Goal: Task Accomplishment & Management: Manage account settings

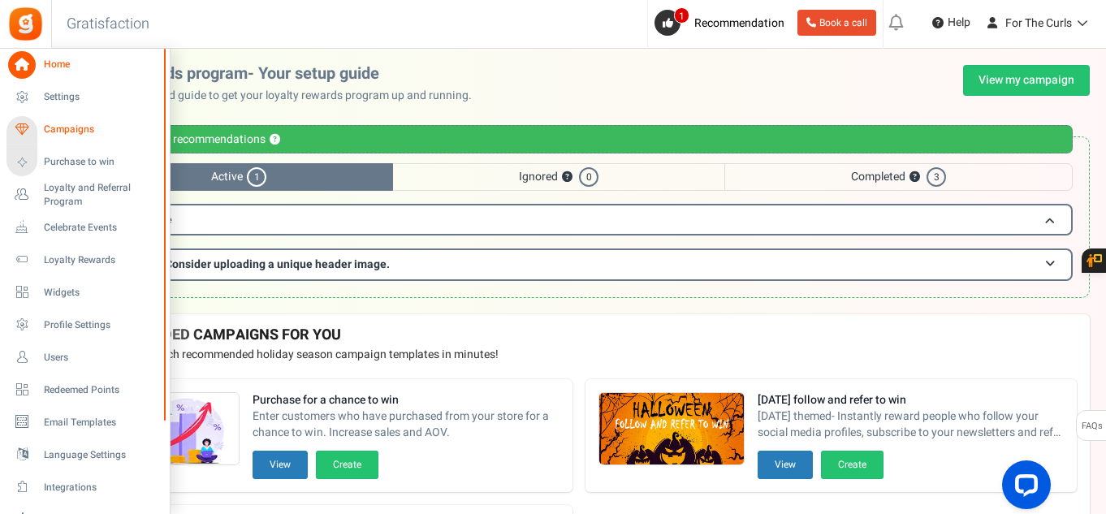
click at [70, 138] on link "Campaigns" at bounding box center [84, 130] width 156 height 28
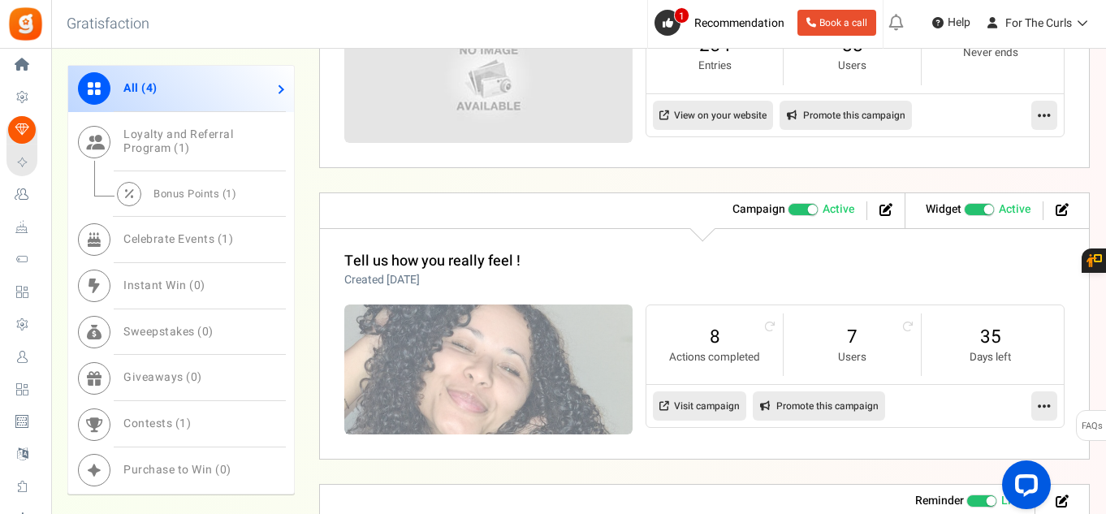
scroll to position [894, 0]
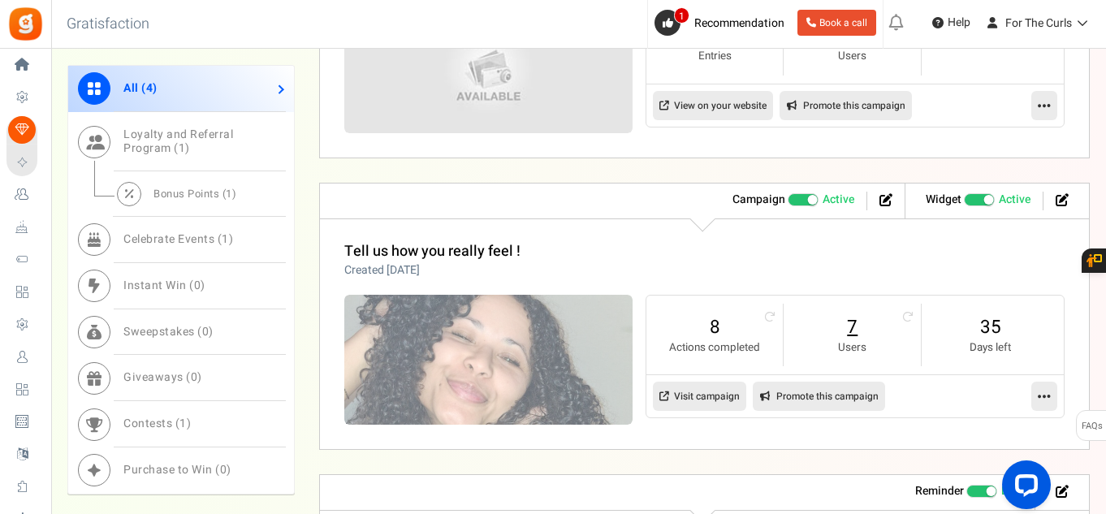
click at [859, 333] on link "7" at bounding box center [852, 327] width 105 height 26
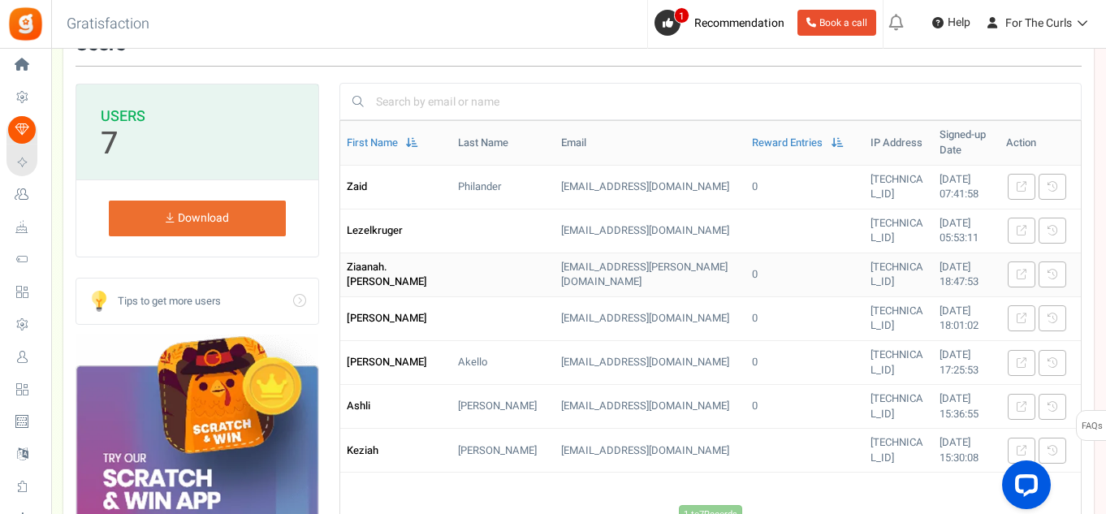
scroll to position [162, 0]
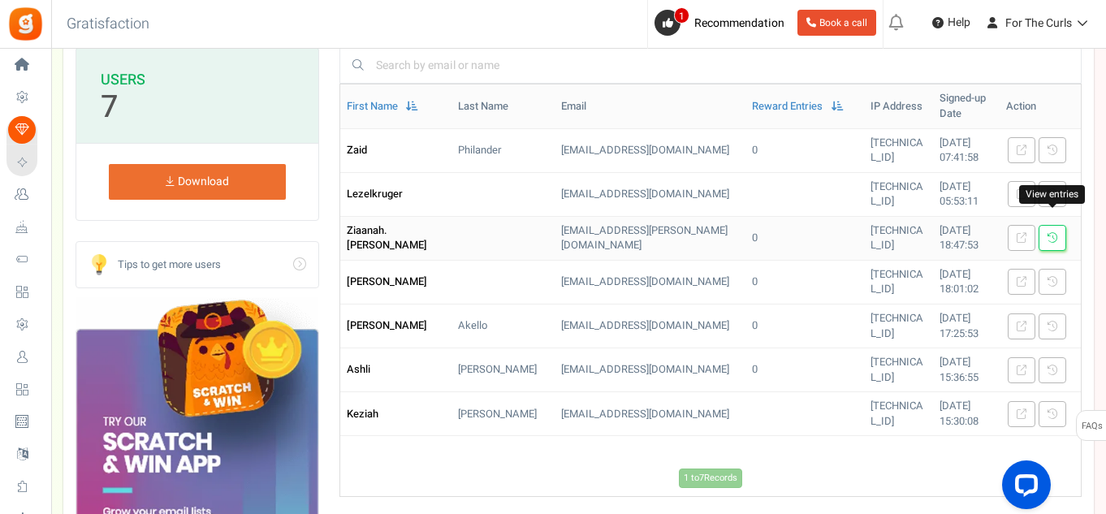
click at [1055, 233] on icon at bounding box center [1053, 238] width 10 height 10
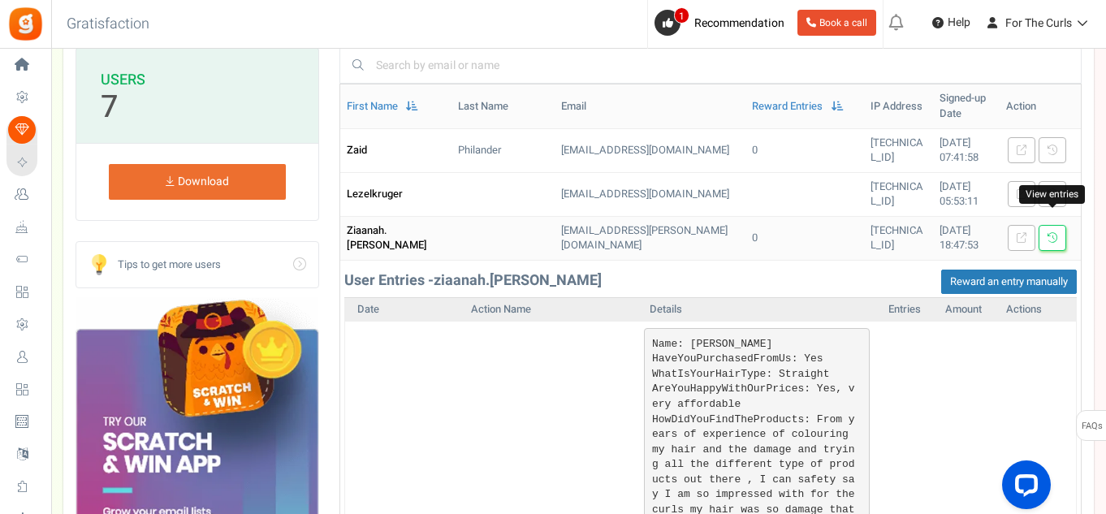
click at [1053, 233] on icon at bounding box center [1053, 238] width 10 height 10
click at [752, 99] on link "Reward Entries" at bounding box center [787, 106] width 71 height 15
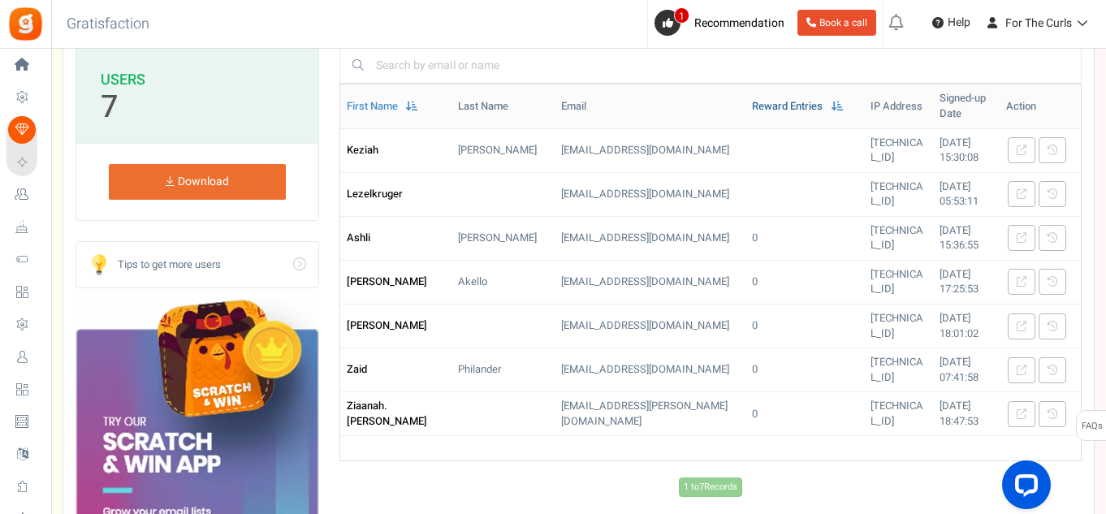
click at [752, 102] on link "Reward Entries" at bounding box center [787, 106] width 71 height 15
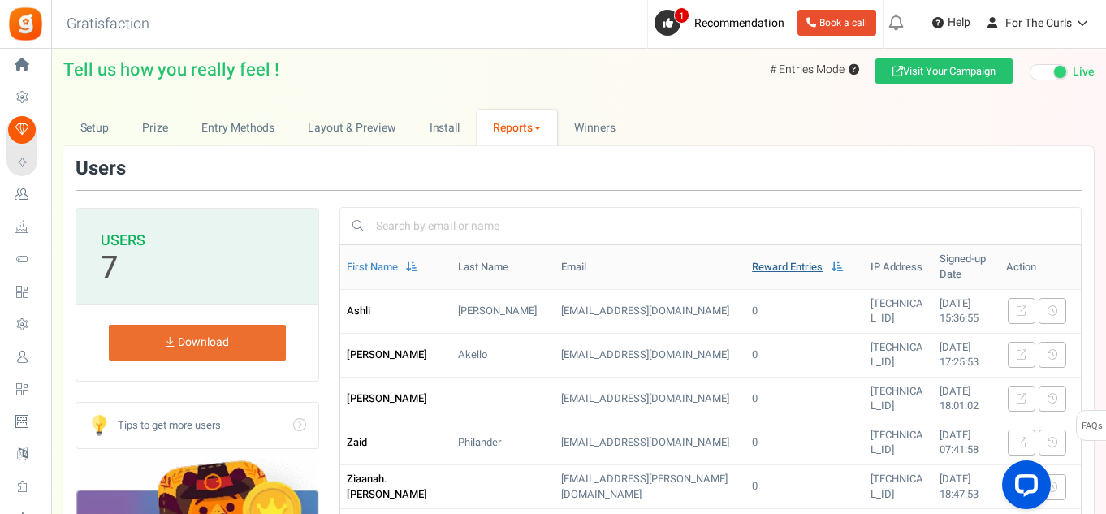
scroll to position [0, 0]
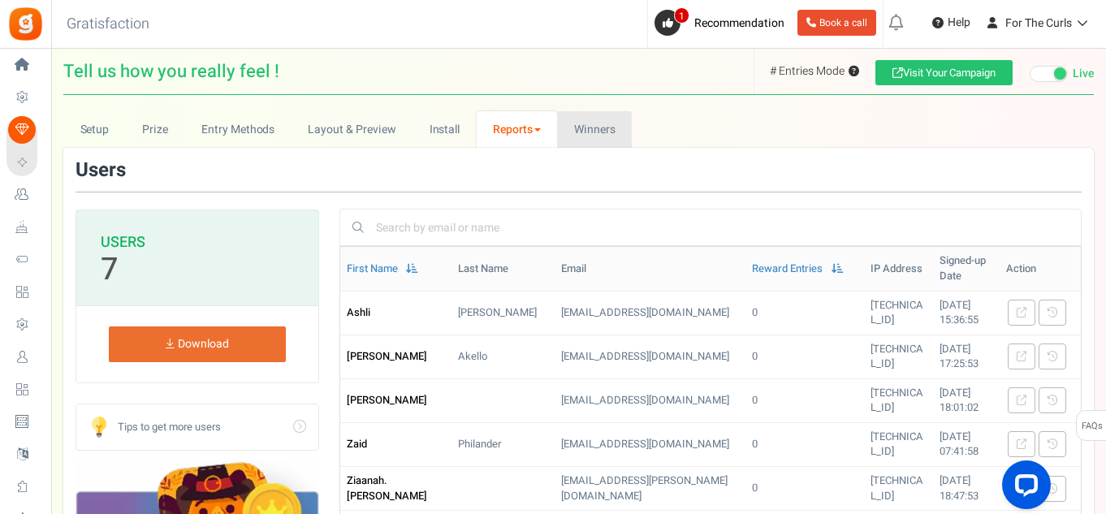
click at [592, 128] on span "Winners" at bounding box center [594, 129] width 41 height 17
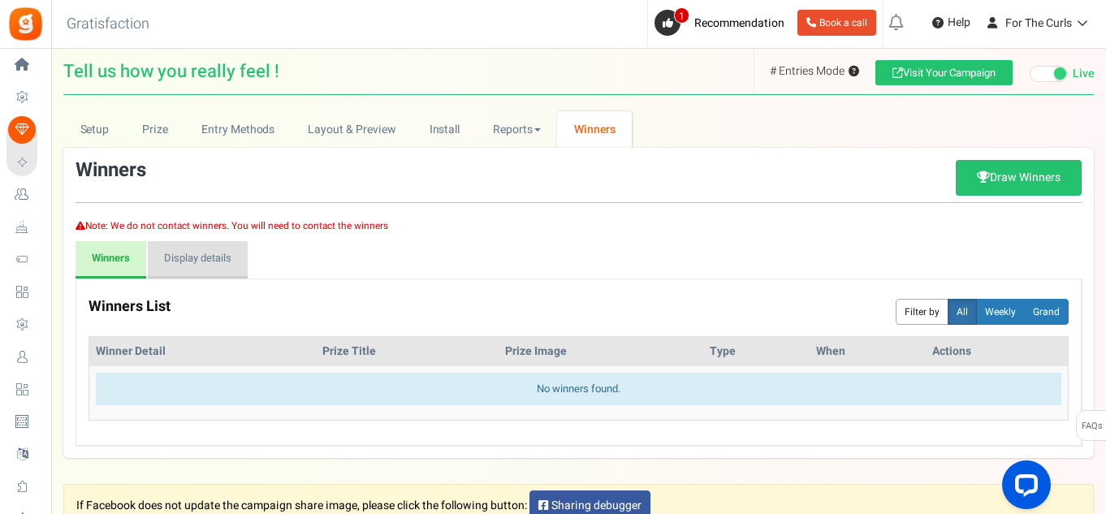
click at [184, 249] on link "Display details" at bounding box center [198, 259] width 100 height 37
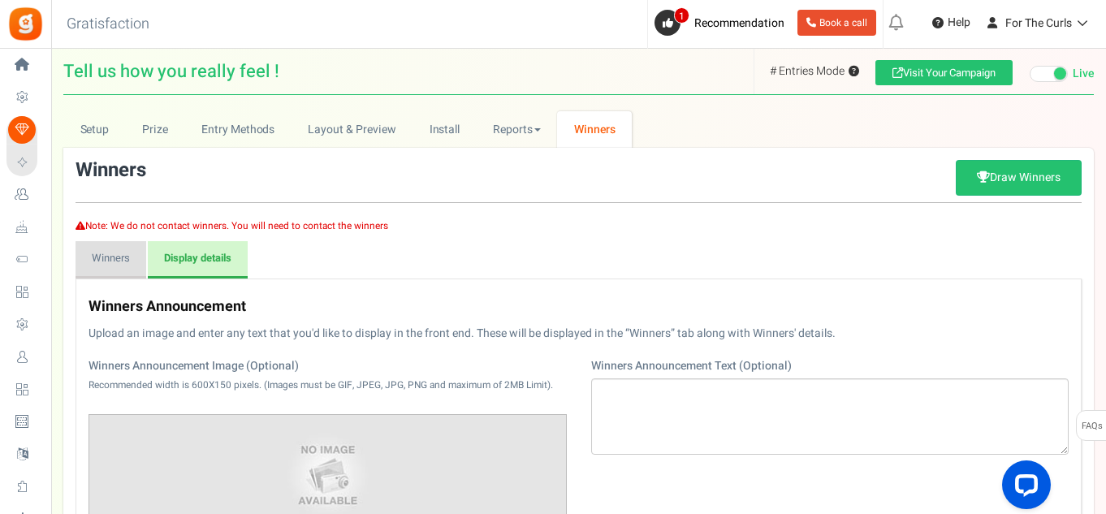
click at [114, 266] on link "Winners" at bounding box center [111, 259] width 71 height 37
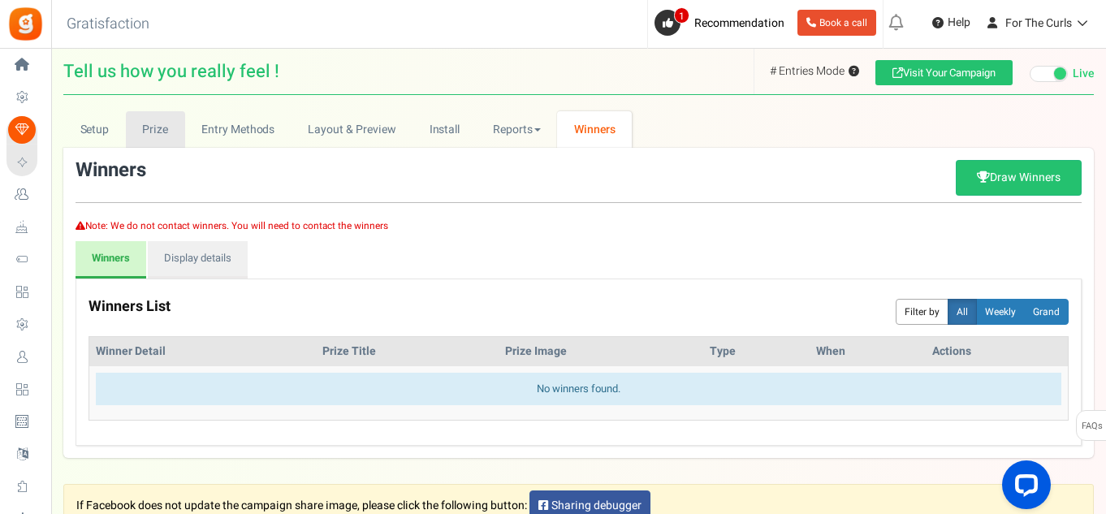
click at [166, 129] on link "Prize" at bounding box center [155, 129] width 59 height 37
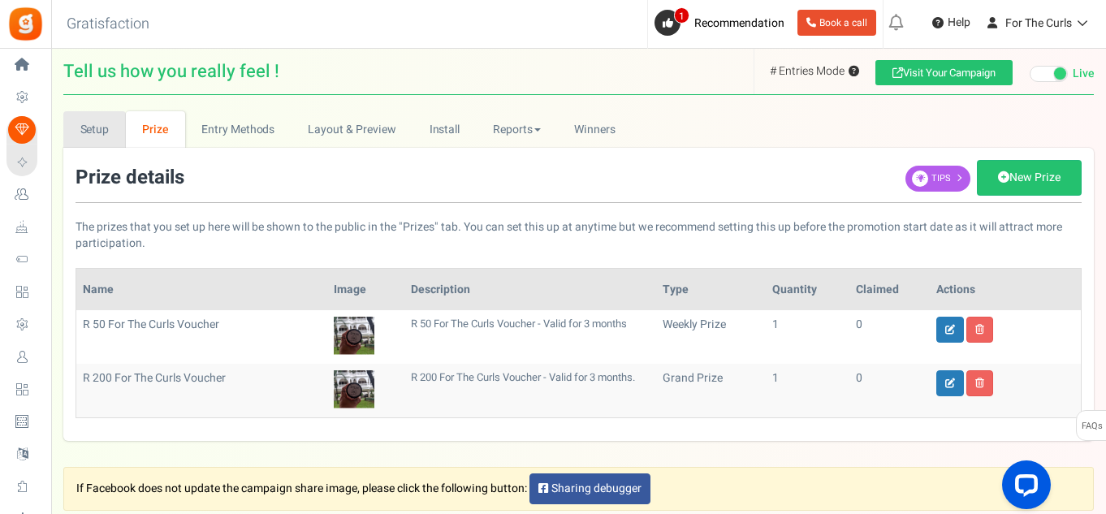
click at [95, 132] on link "Setup" at bounding box center [94, 129] width 63 height 37
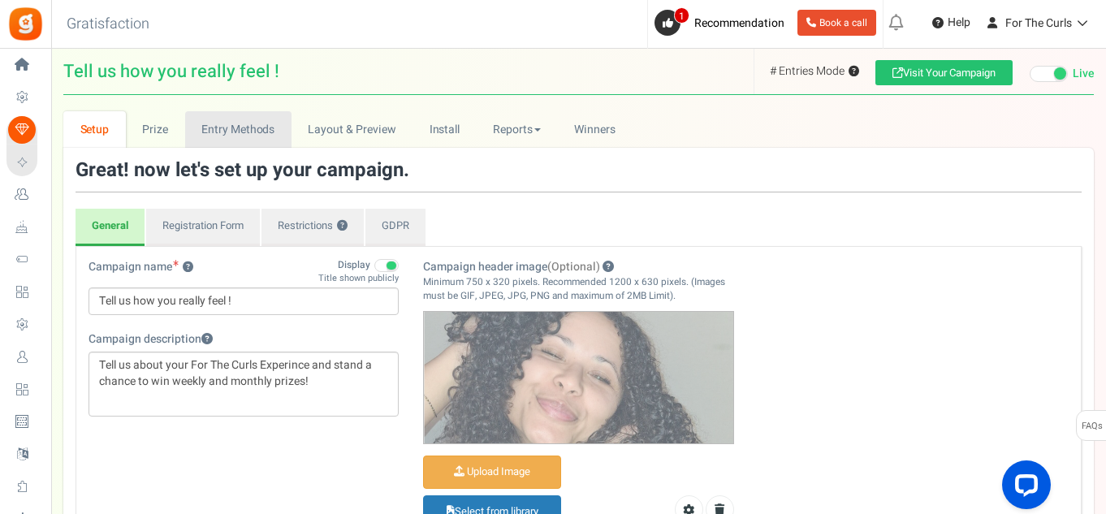
click at [210, 135] on link "Entry Methods" at bounding box center [238, 129] width 106 height 37
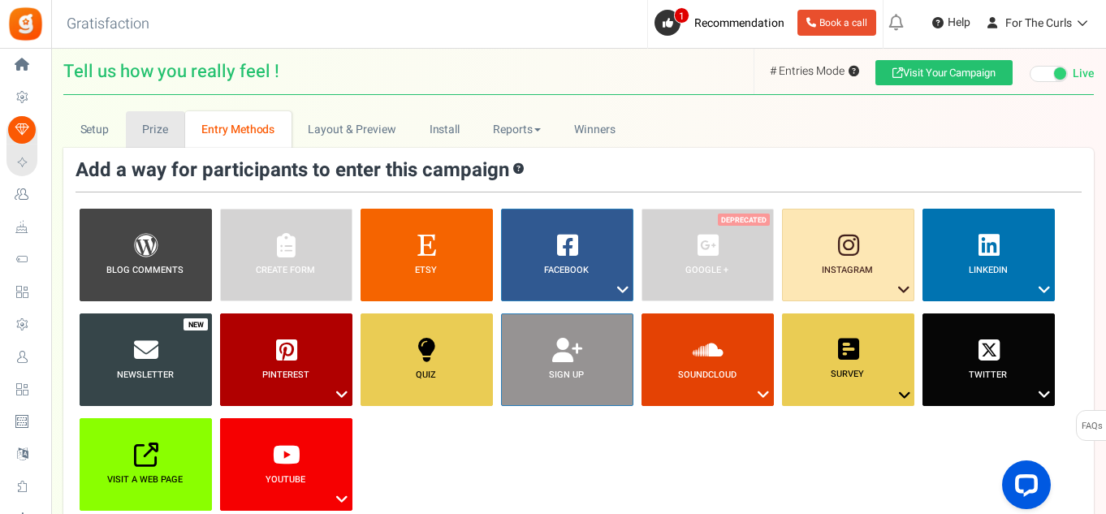
click at [177, 133] on link "Prize" at bounding box center [155, 129] width 59 height 37
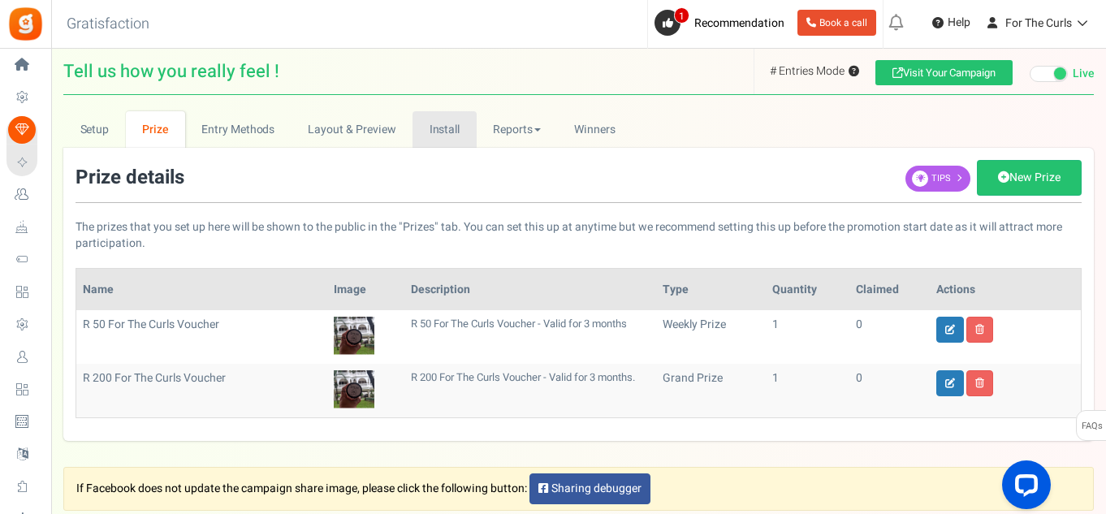
click at [457, 128] on link "Install" at bounding box center [445, 129] width 64 height 37
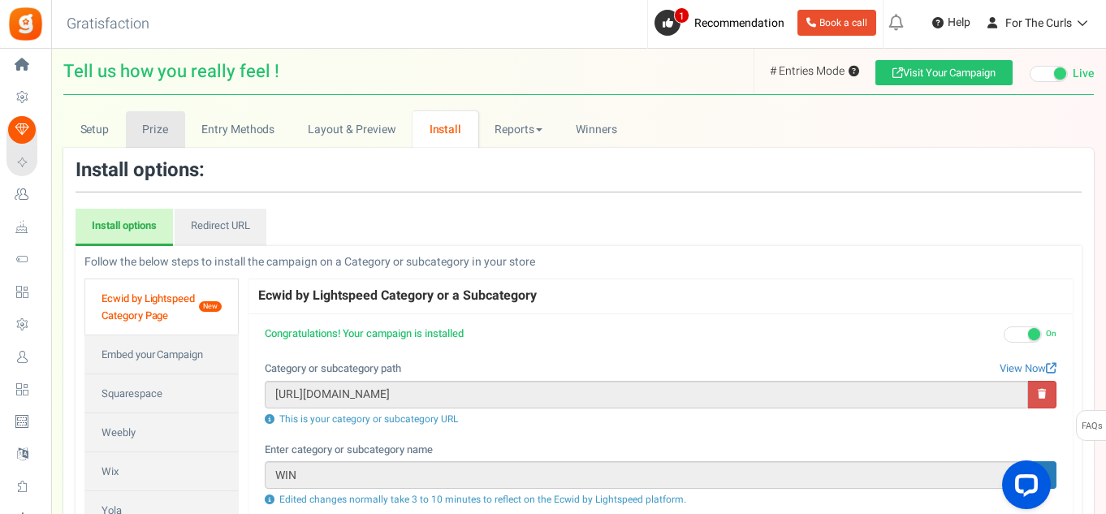
click at [138, 123] on link "Prize" at bounding box center [155, 129] width 59 height 37
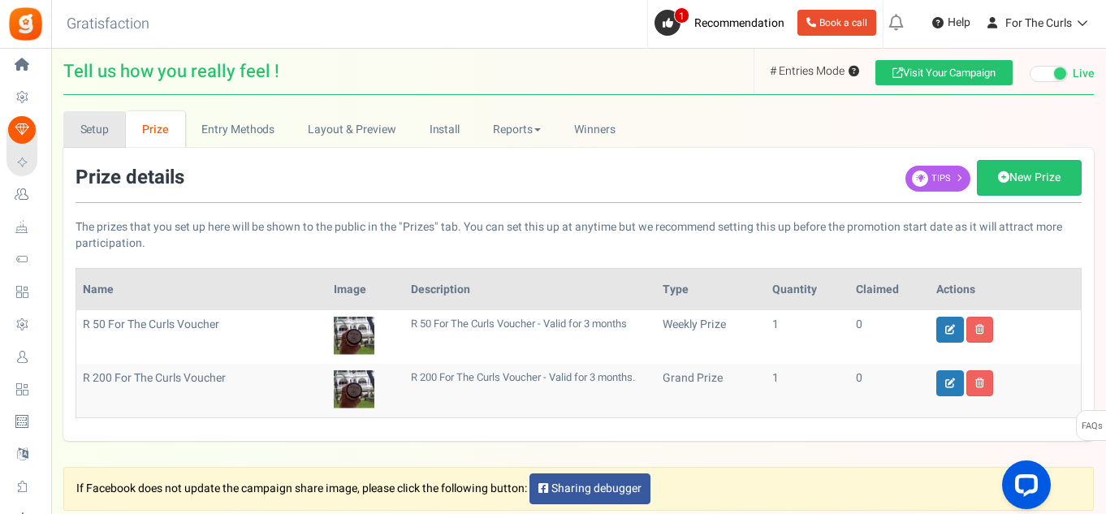
click at [93, 130] on link "Setup" at bounding box center [94, 129] width 63 height 37
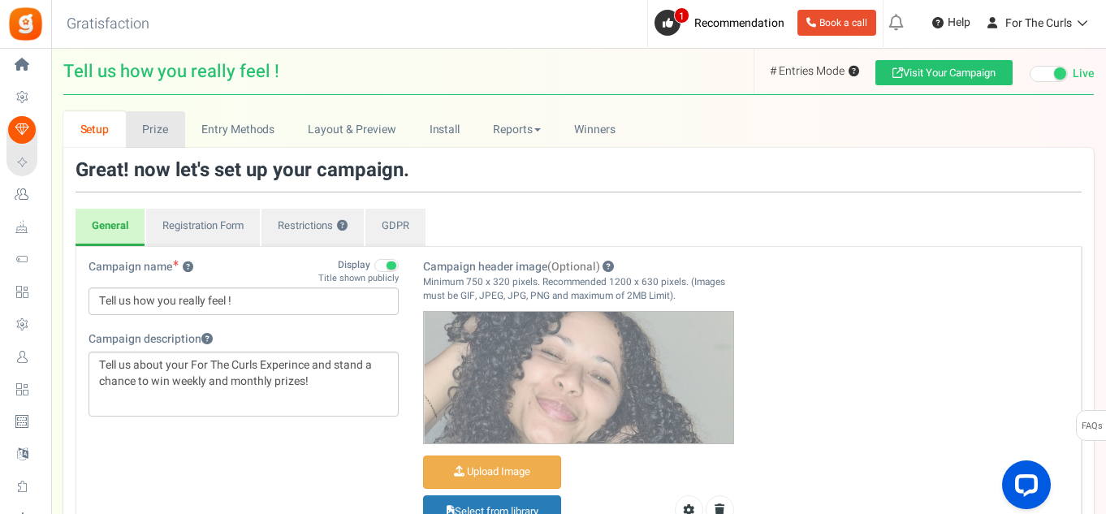
click at [158, 136] on link "Prize" at bounding box center [155, 129] width 59 height 37
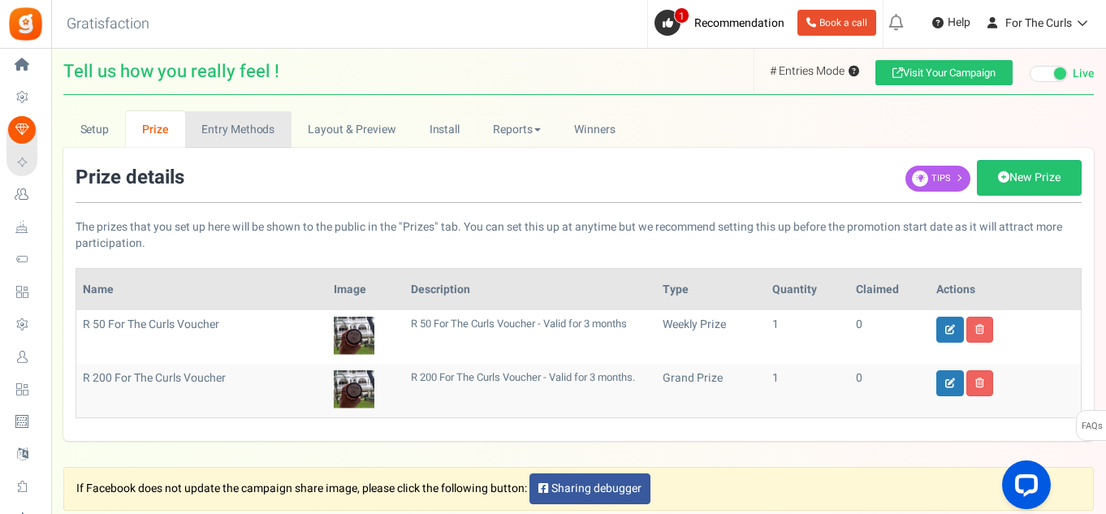
click at [253, 132] on link "Entry Methods" at bounding box center [238, 129] width 106 height 37
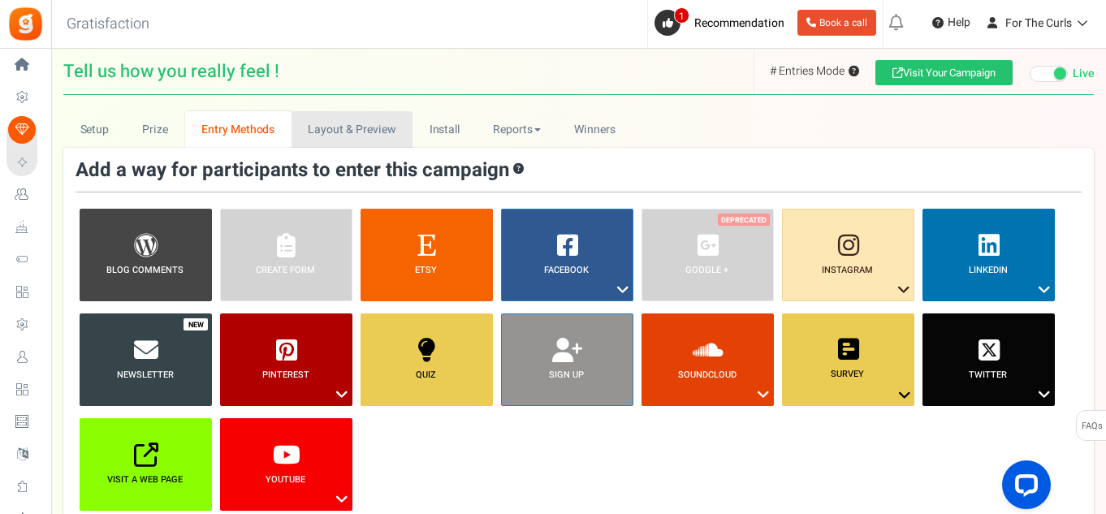
click at [339, 132] on link "Layout & Preview" at bounding box center [352, 129] width 121 height 37
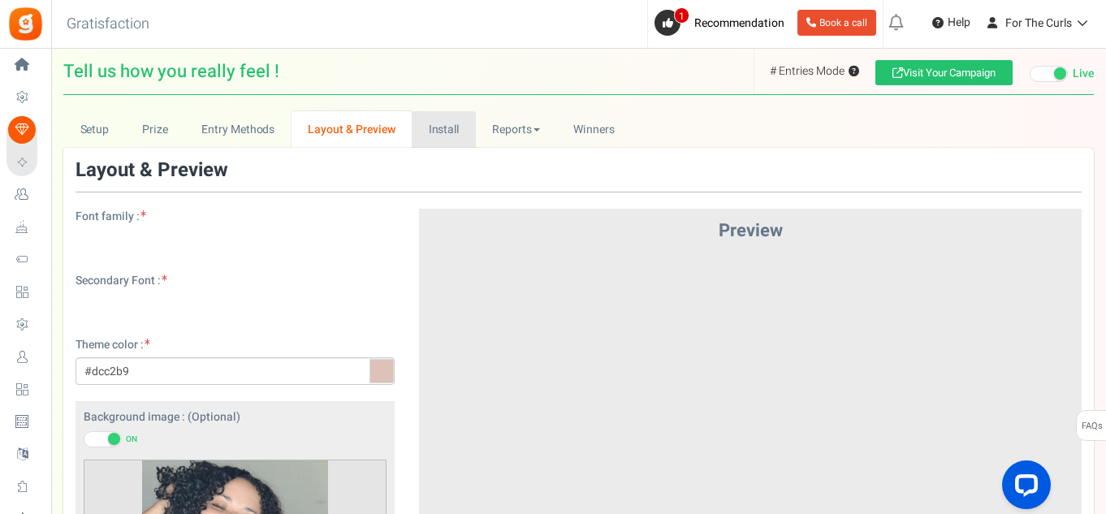
click at [434, 132] on link "Install" at bounding box center [444, 129] width 64 height 37
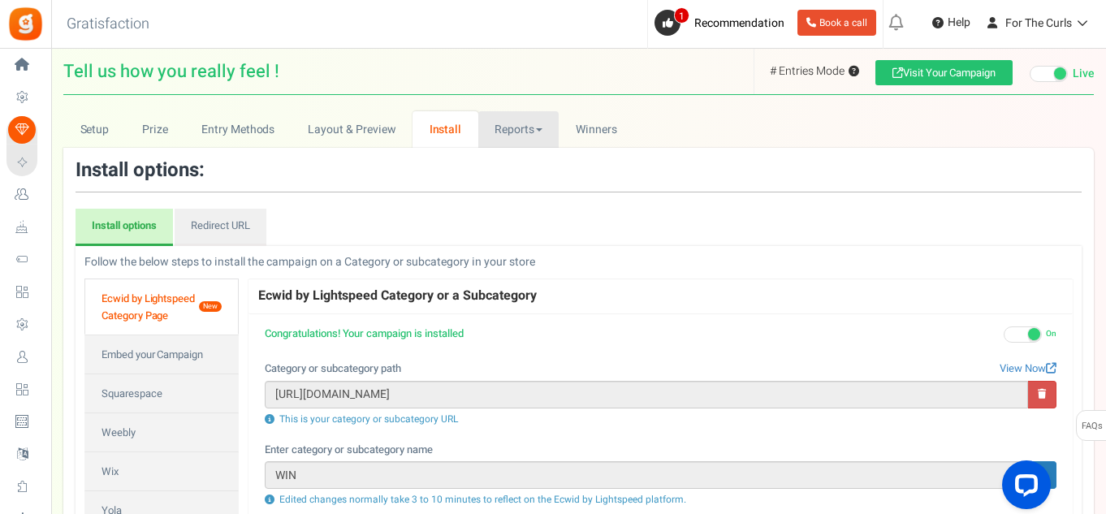
click at [500, 129] on link "Reports" at bounding box center [518, 129] width 81 height 37
click at [243, 131] on link "Entry Methods" at bounding box center [238, 129] width 106 height 37
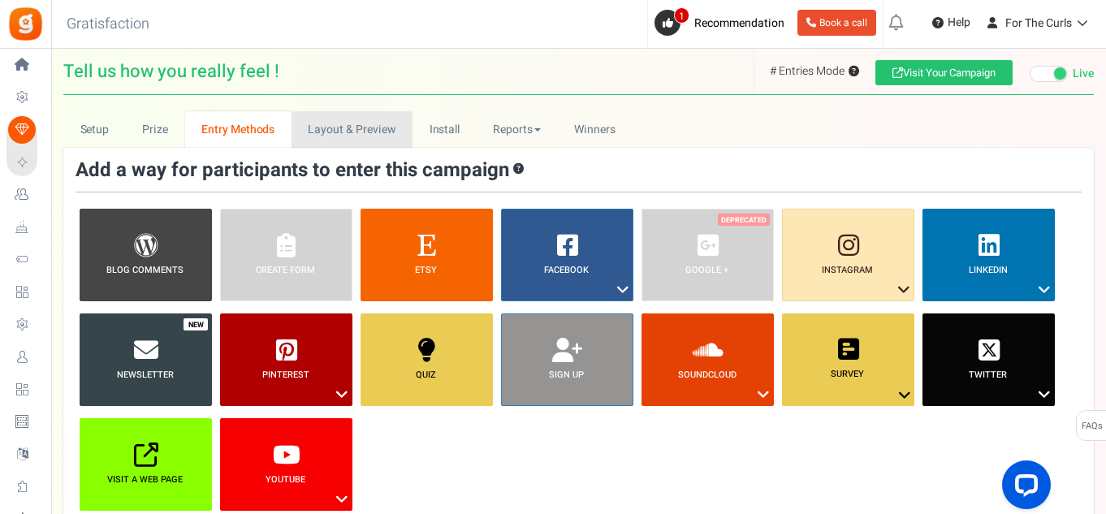
click at [345, 128] on link "Layout & Preview" at bounding box center [352, 129] width 121 height 37
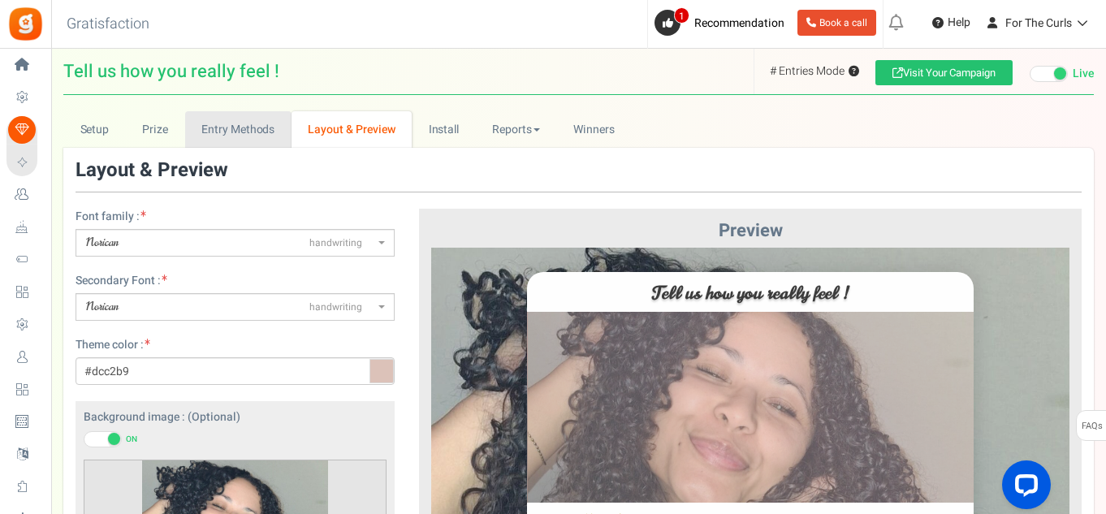
click at [239, 137] on link "Entry Methods" at bounding box center [238, 129] width 106 height 37
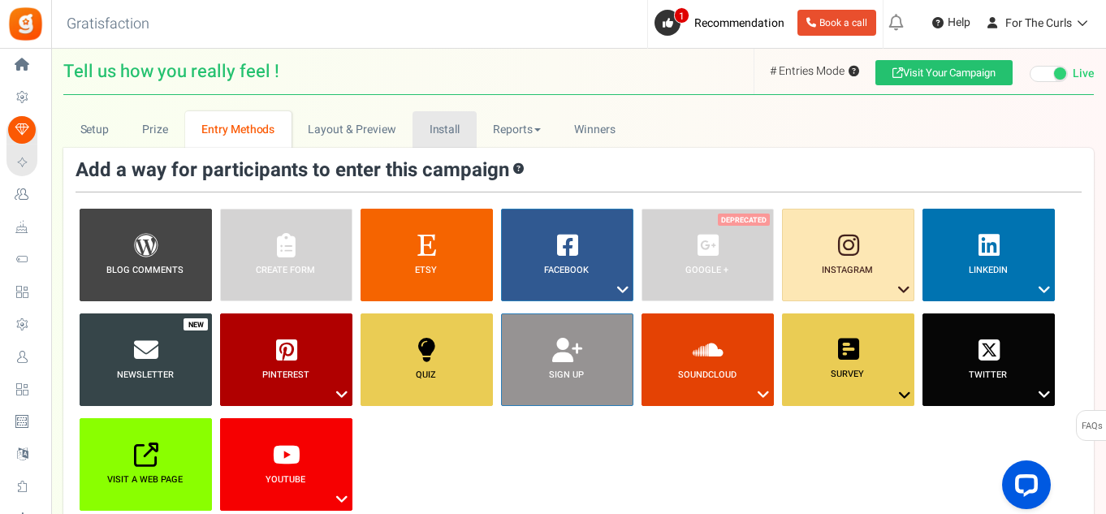
click at [465, 137] on link "Install" at bounding box center [445, 129] width 64 height 37
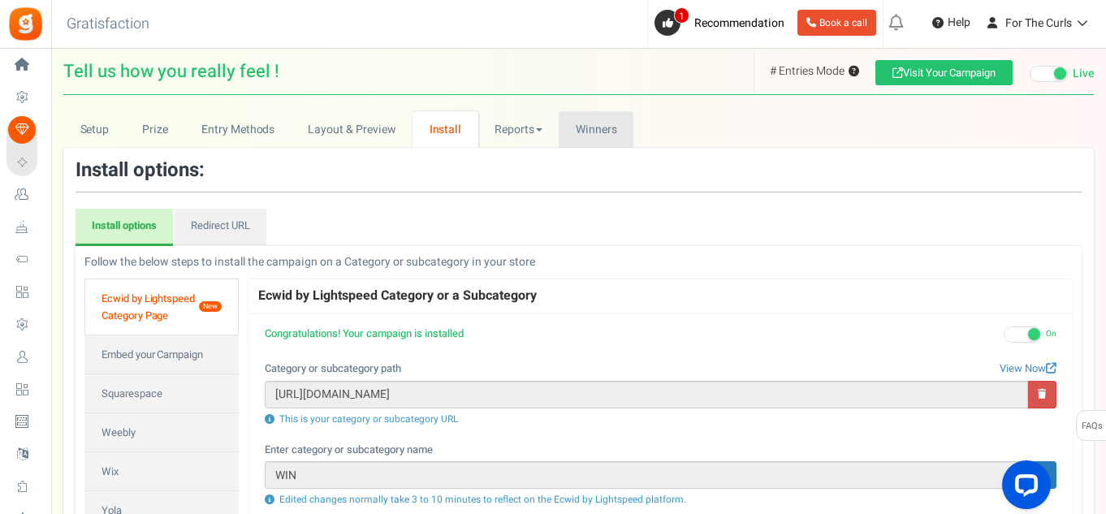
click at [595, 135] on span "Winners" at bounding box center [596, 129] width 41 height 17
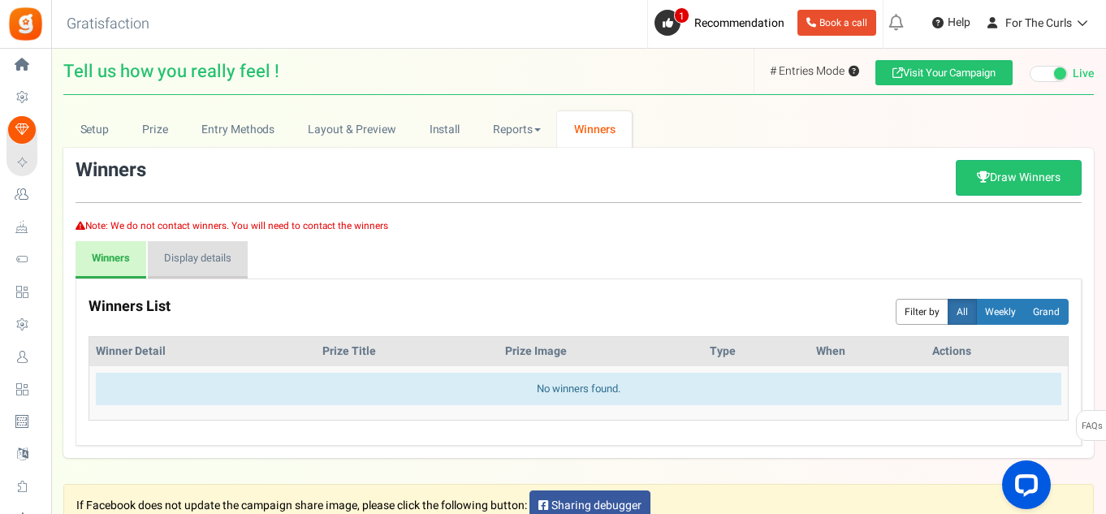
click at [201, 266] on link "Display details" at bounding box center [198, 259] width 100 height 37
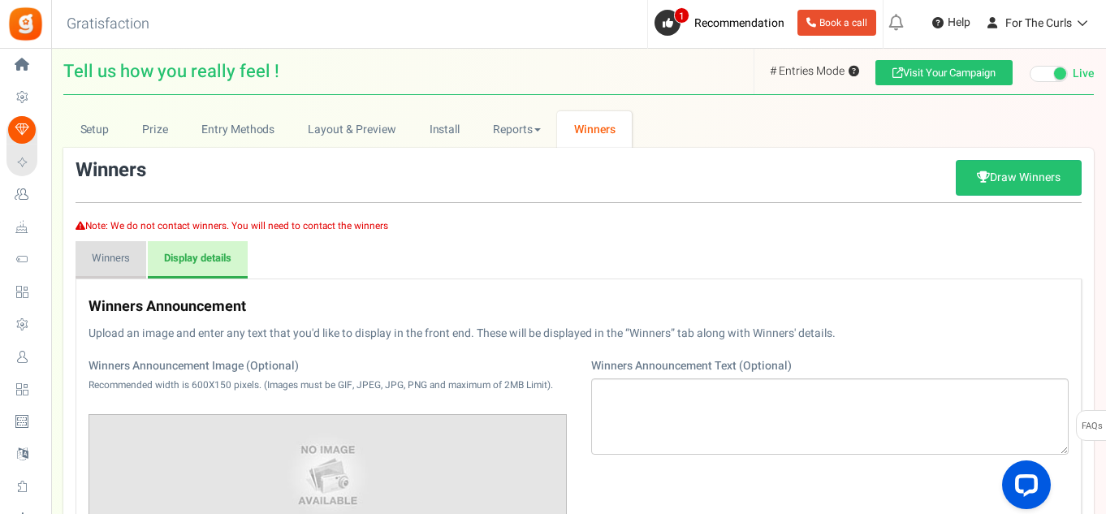
click at [98, 266] on link "Winners" at bounding box center [111, 259] width 71 height 37
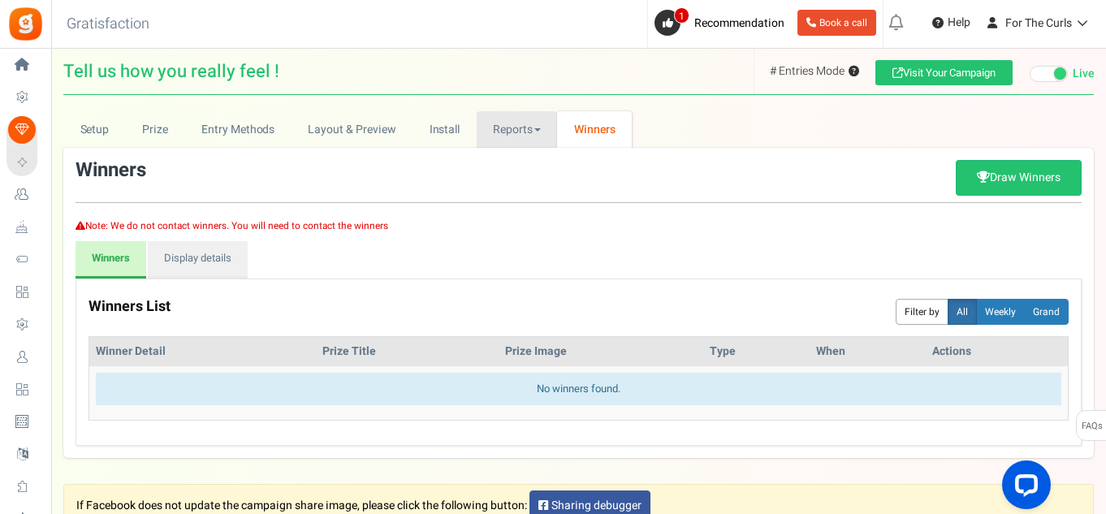
click at [509, 137] on link "Reports" at bounding box center [517, 129] width 81 height 37
click at [102, 132] on link "Setup" at bounding box center [94, 129] width 63 height 37
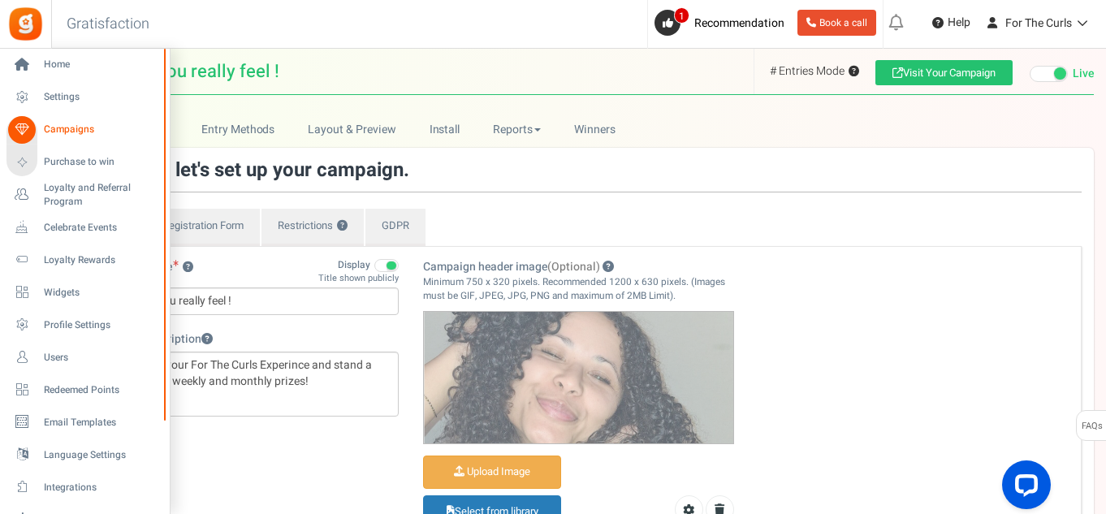
click at [81, 136] on span "Campaigns" at bounding box center [101, 130] width 114 height 14
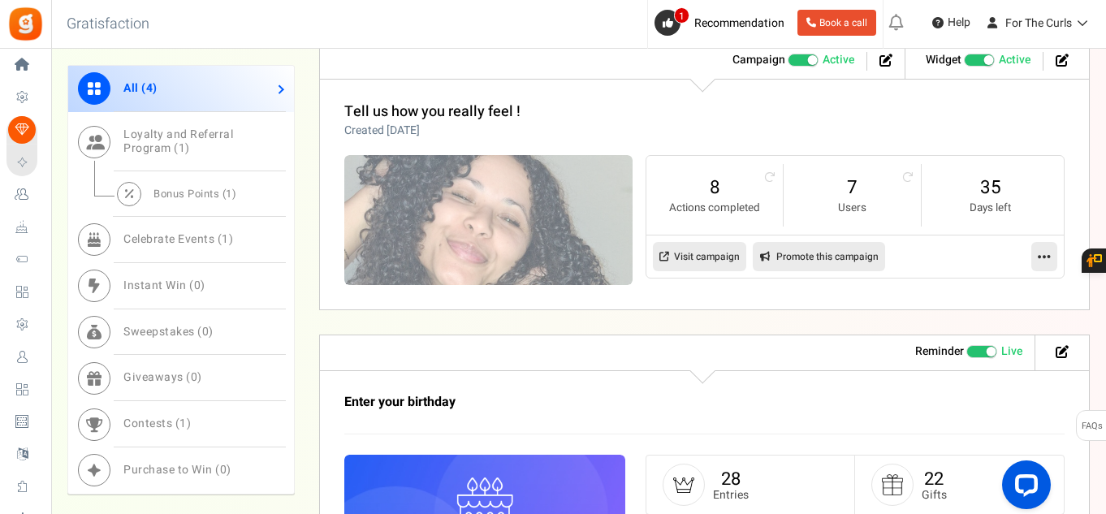
scroll to position [1032, 0]
click at [857, 193] on link "7" at bounding box center [852, 188] width 105 height 26
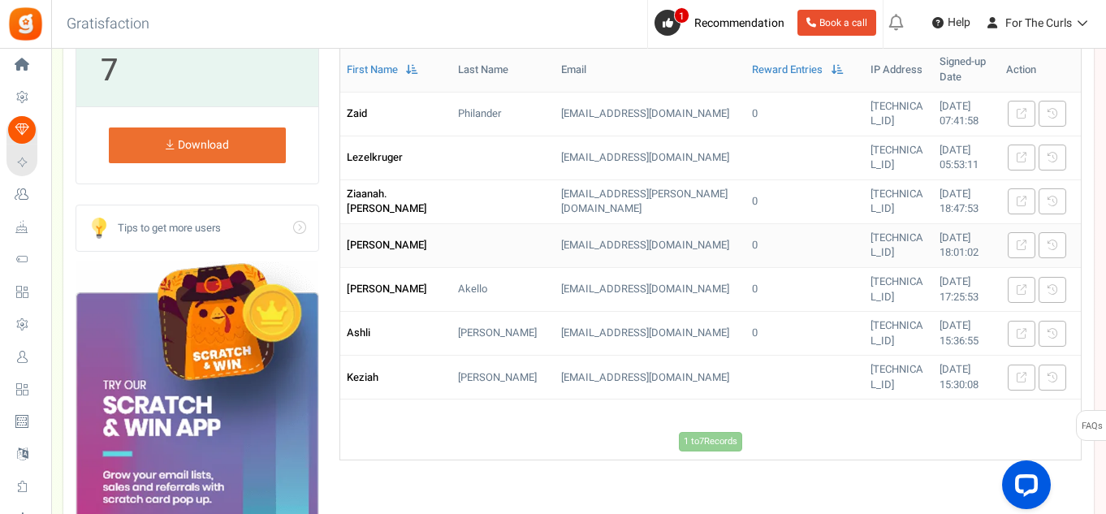
scroll to position [162, 0]
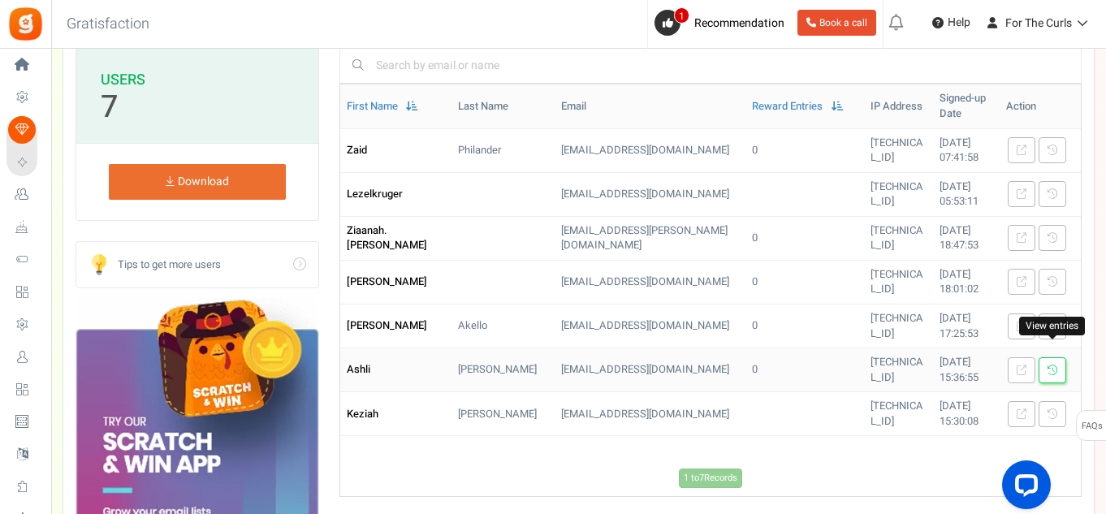
click at [1054, 366] on icon at bounding box center [1053, 371] width 10 height 10
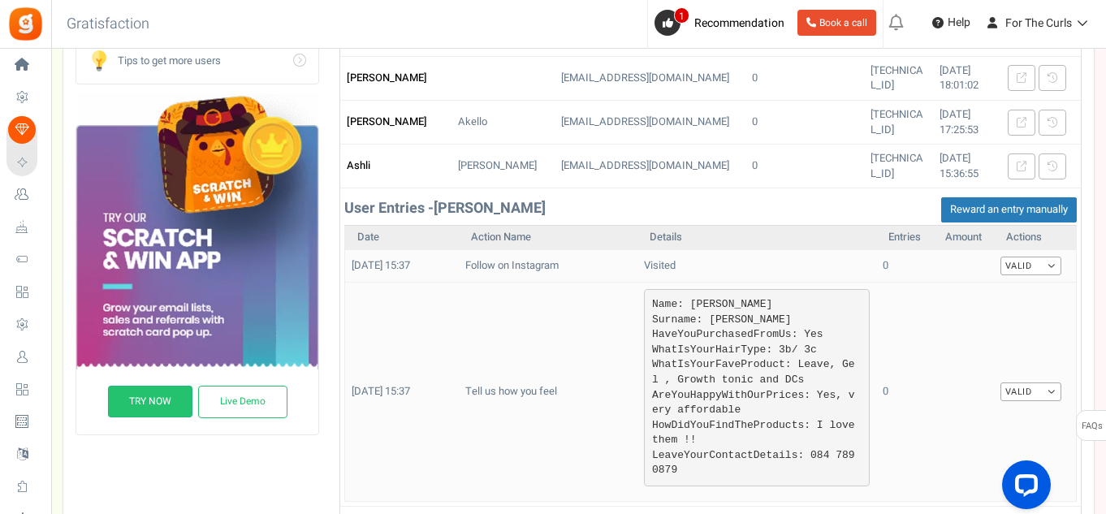
scroll to position [406, 0]
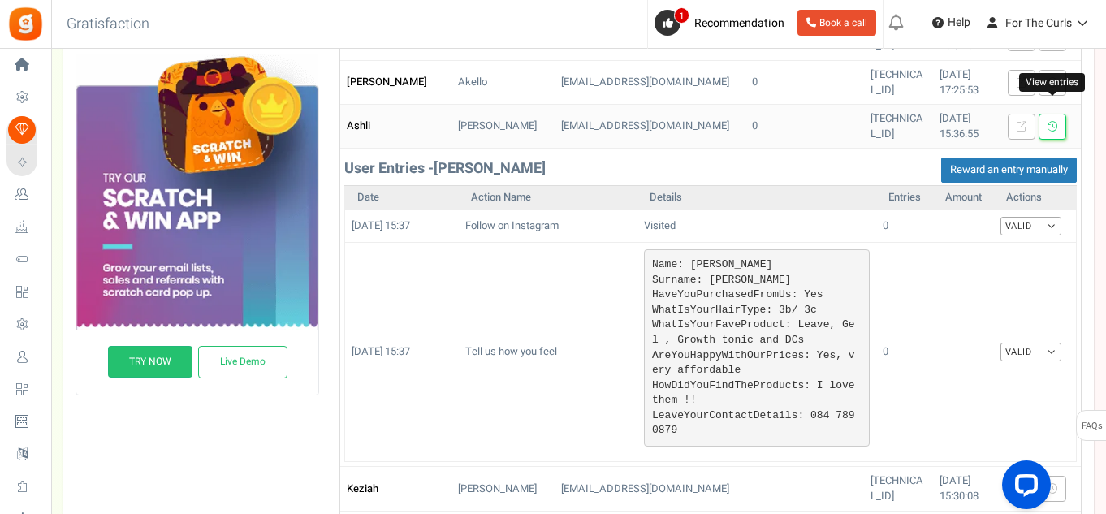
click at [1059, 114] on link at bounding box center [1053, 127] width 28 height 26
click at [1058, 115] on link at bounding box center [1053, 127] width 28 height 26
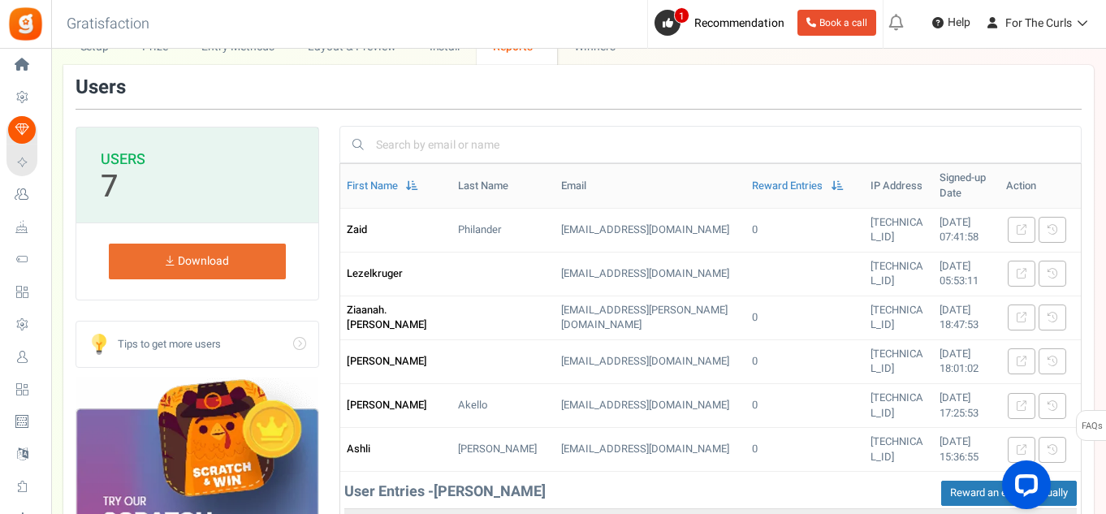
scroll to position [81, 0]
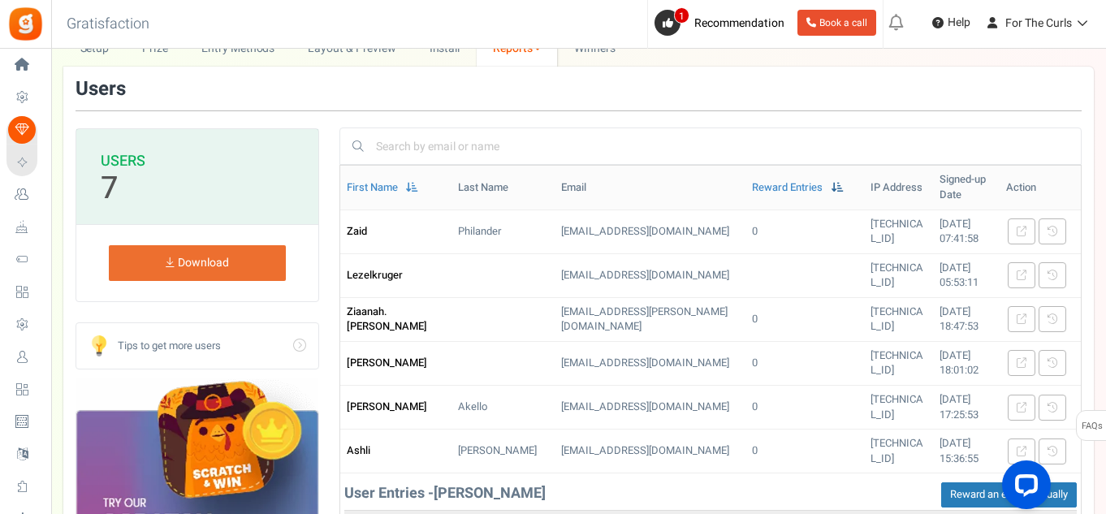
click at [832, 182] on span at bounding box center [838, 187] width 12 height 11
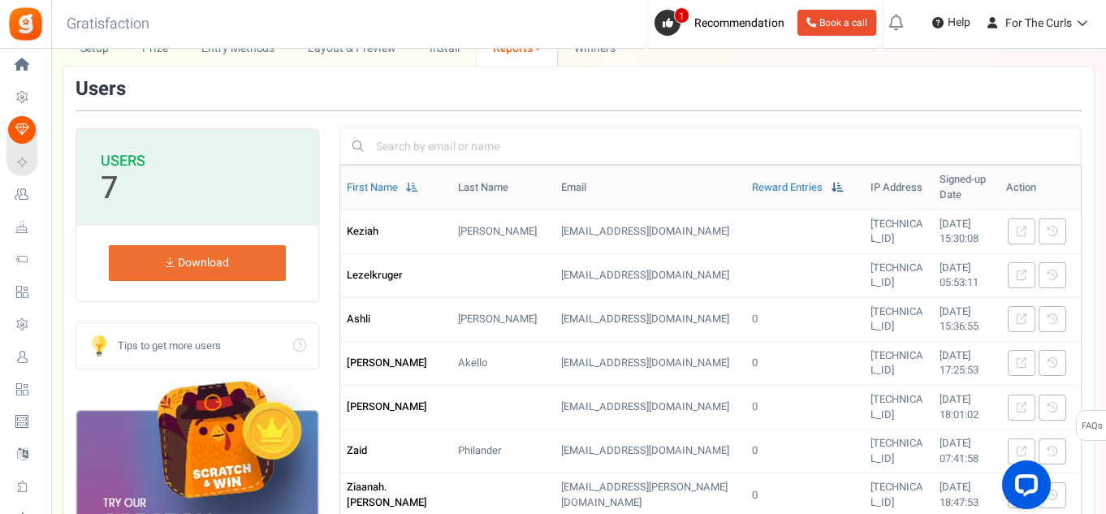
click at [832, 182] on span at bounding box center [838, 187] width 12 height 11
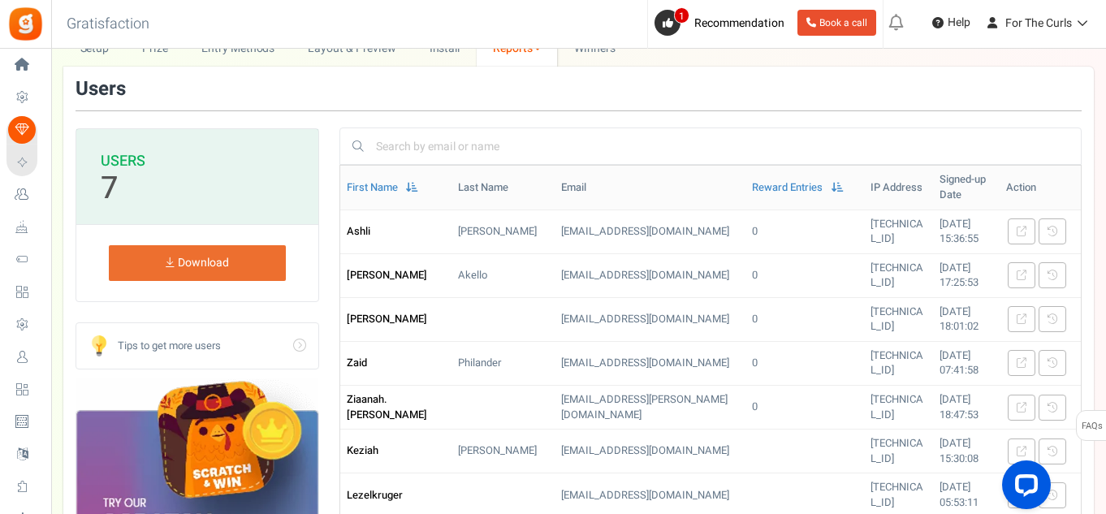
click at [297, 346] on link "Go" at bounding box center [197, 345] width 242 height 45
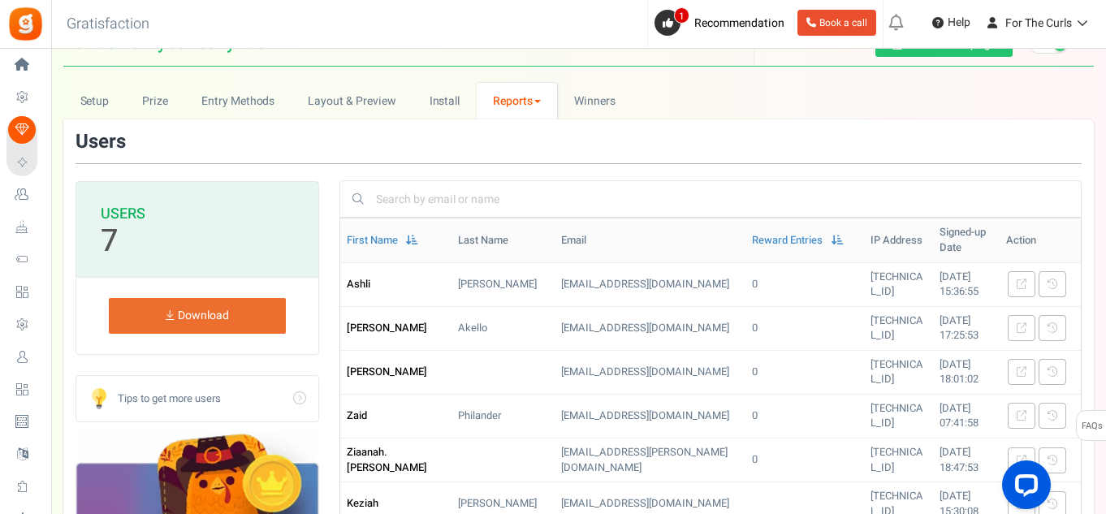
scroll to position [0, 0]
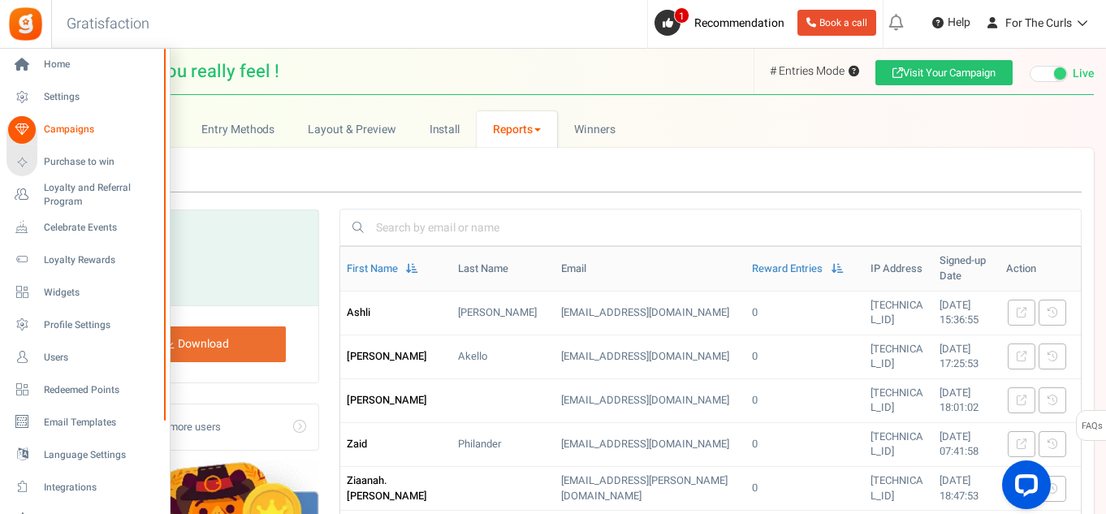
click at [76, 130] on span "Campaigns" at bounding box center [101, 130] width 114 height 14
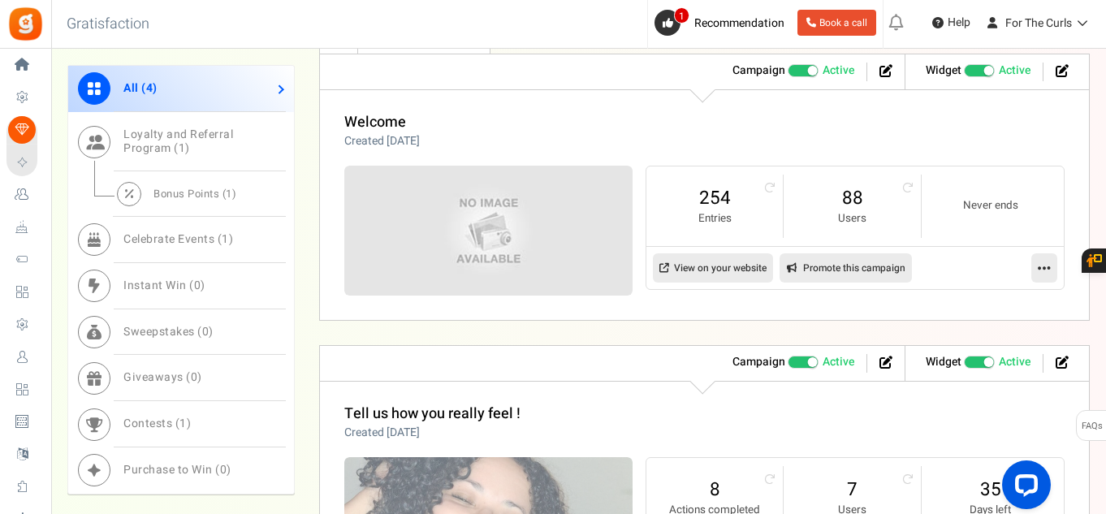
scroll to position [975, 0]
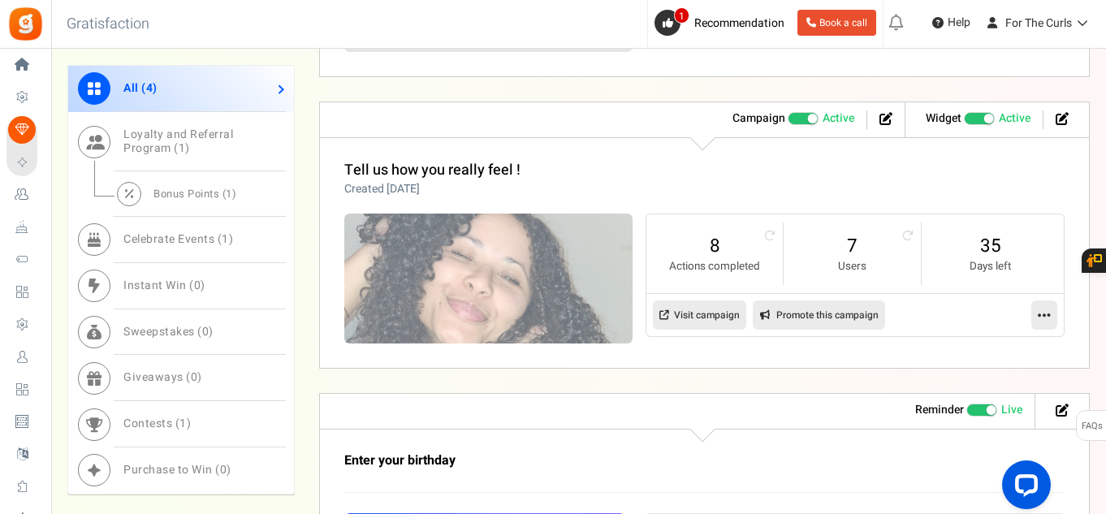
click at [849, 312] on link "Promote this campaign" at bounding box center [819, 315] width 132 height 29
type input "[URL][DOMAIN_NAME]"
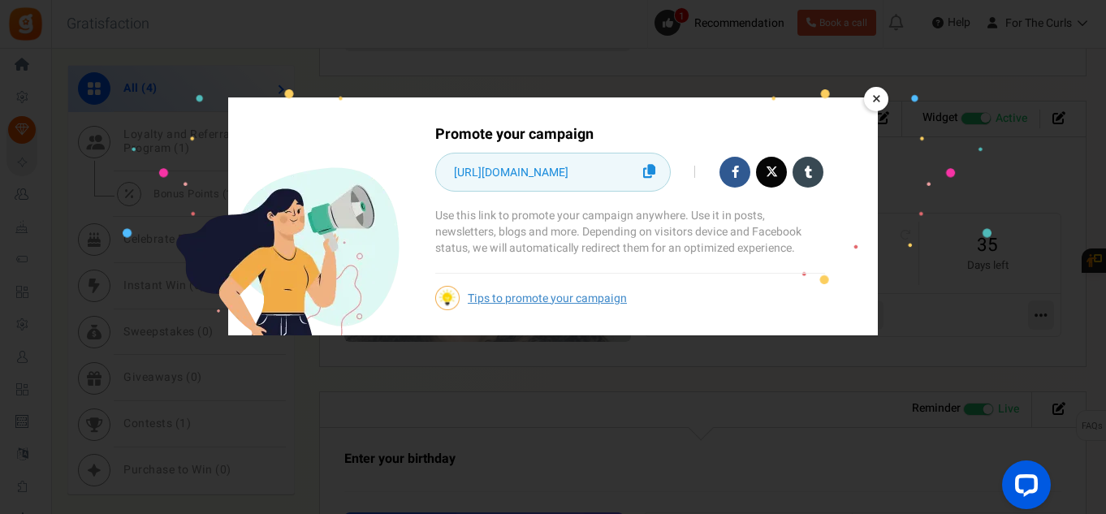
scroll to position [1056, 0]
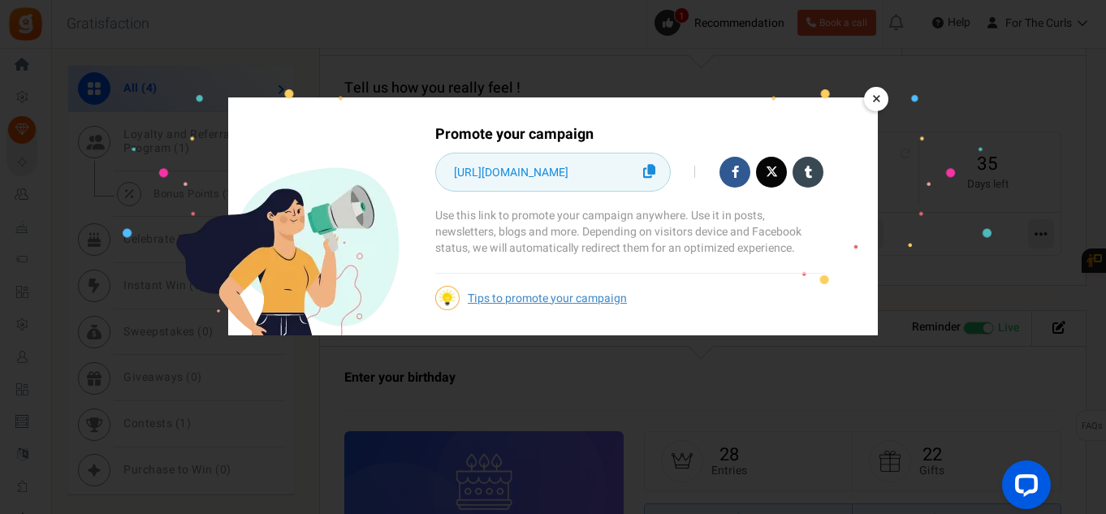
click at [872, 100] on link "×" at bounding box center [876, 99] width 24 height 24
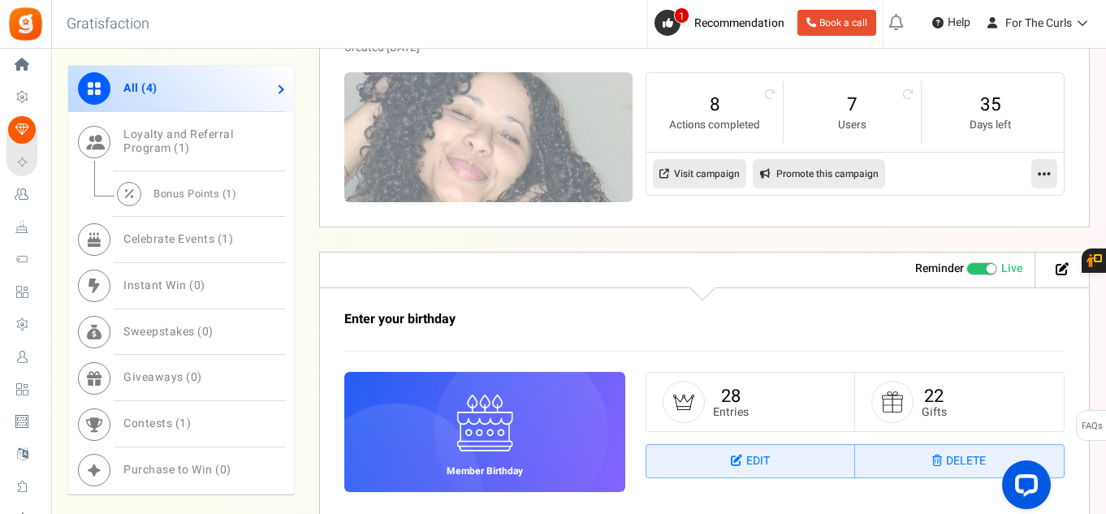
scroll to position [1300, 0]
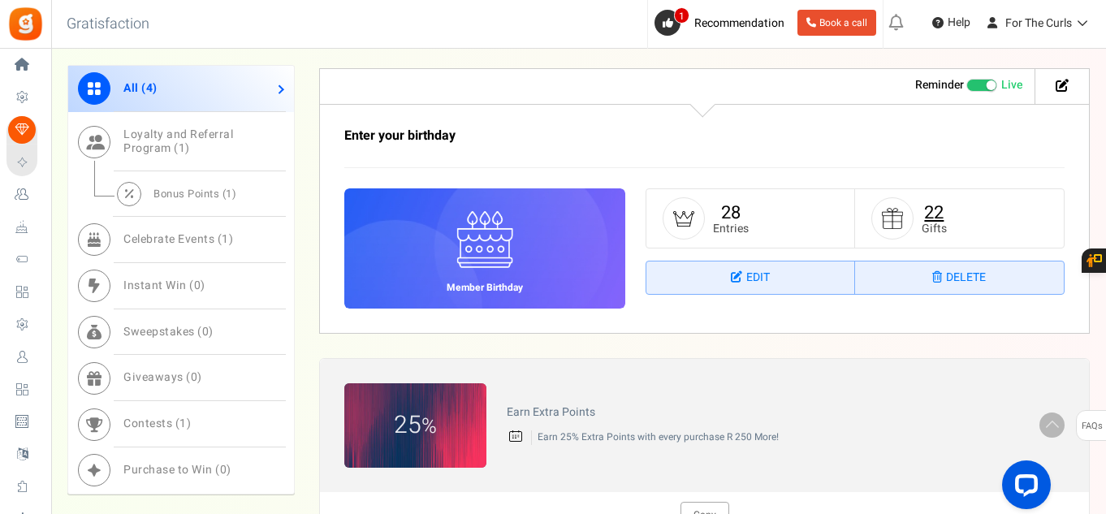
click at [935, 211] on link "22" at bounding box center [933, 213] width 19 height 26
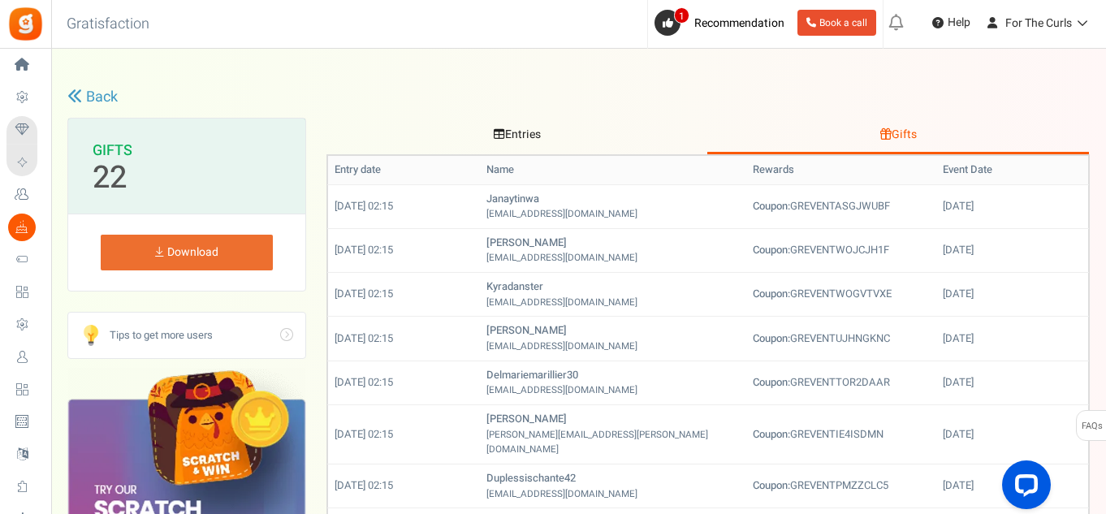
click at [514, 127] on link "Entries" at bounding box center [518, 136] width 382 height 37
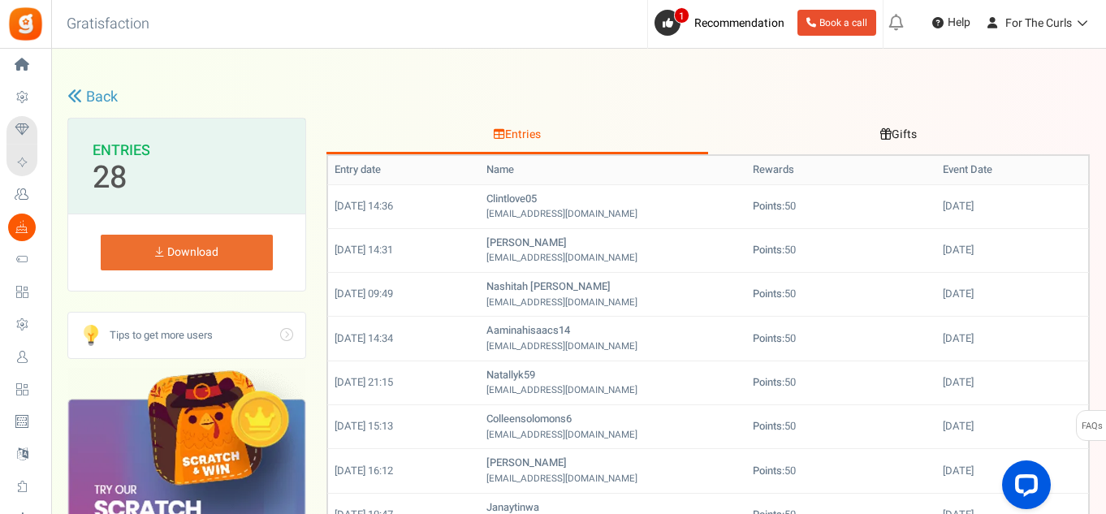
click at [895, 135] on link "Gifts" at bounding box center [899, 136] width 382 height 37
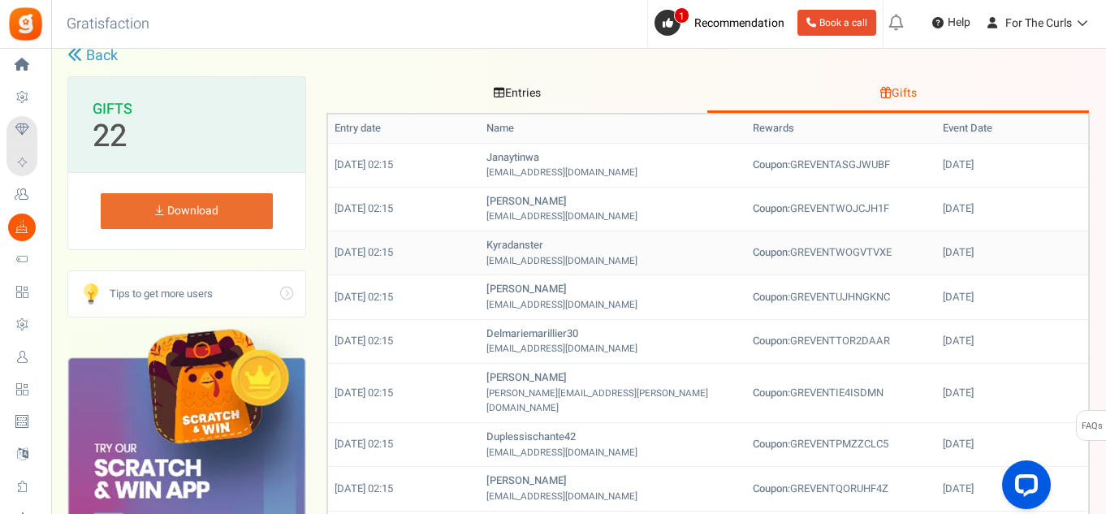
scroll to position [81, 0]
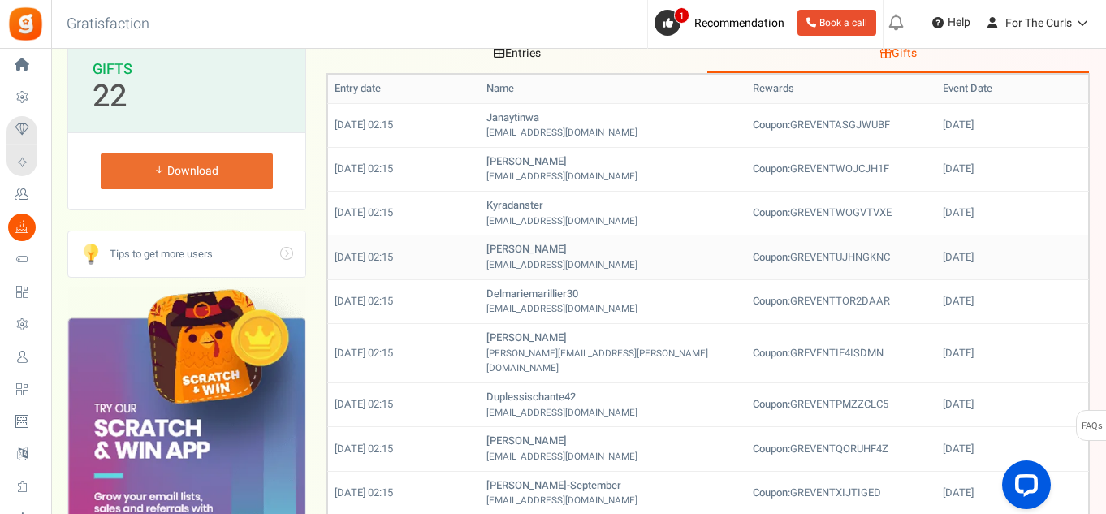
click at [975, 258] on td "[DATE]" at bounding box center [1013, 258] width 152 height 44
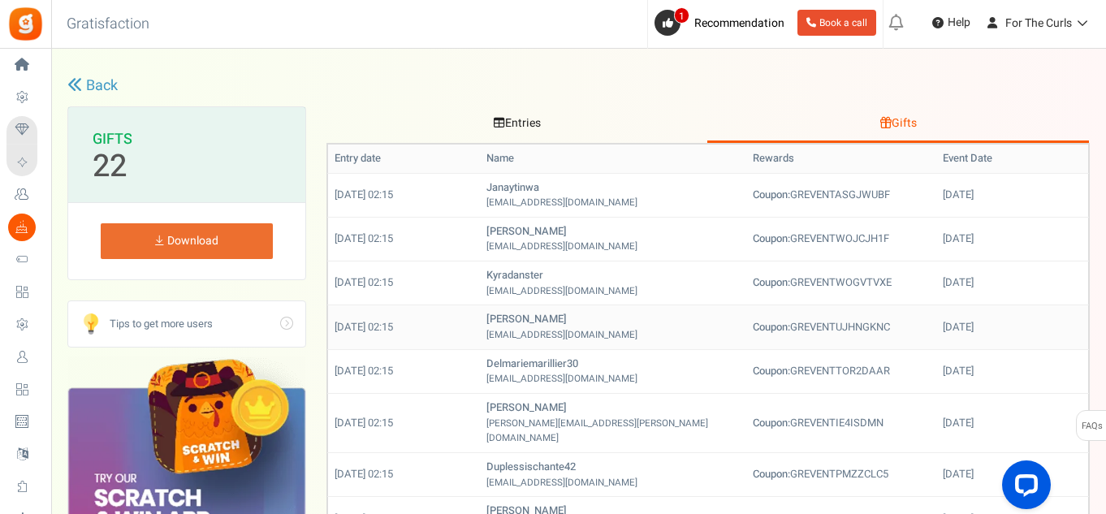
scroll to position [0, 0]
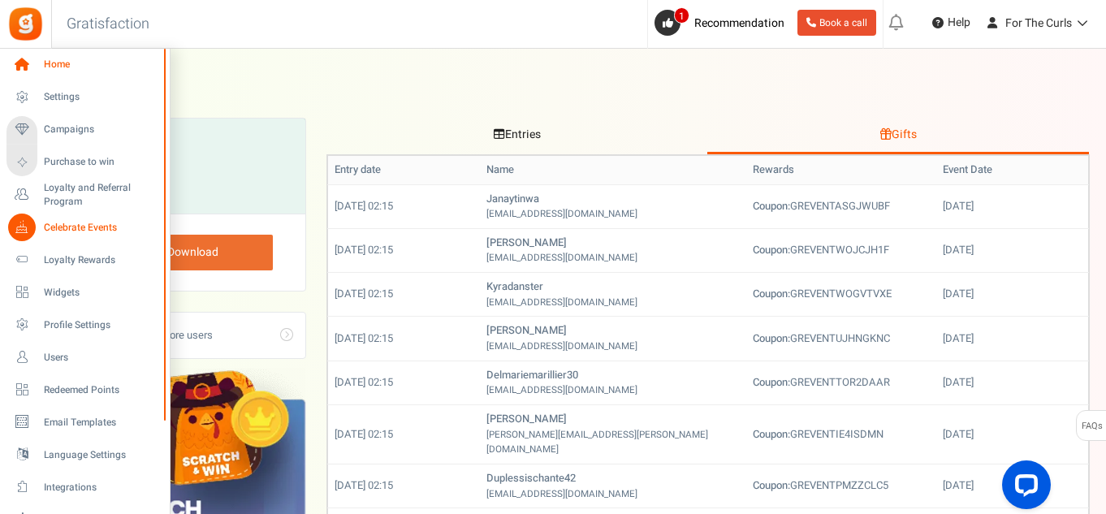
click at [43, 71] on link "Home" at bounding box center [84, 65] width 156 height 28
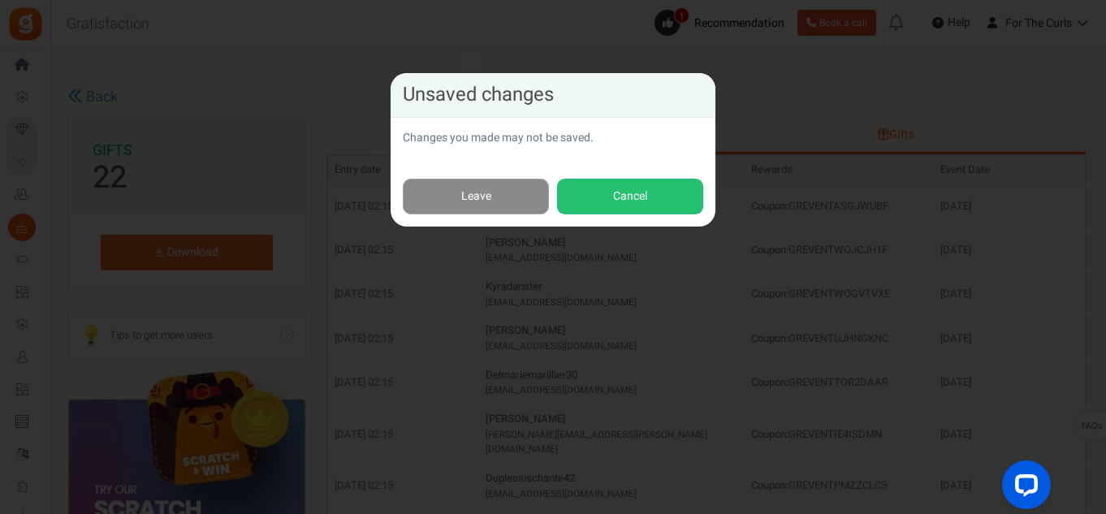
click at [505, 193] on link "Leave" at bounding box center [476, 197] width 146 height 37
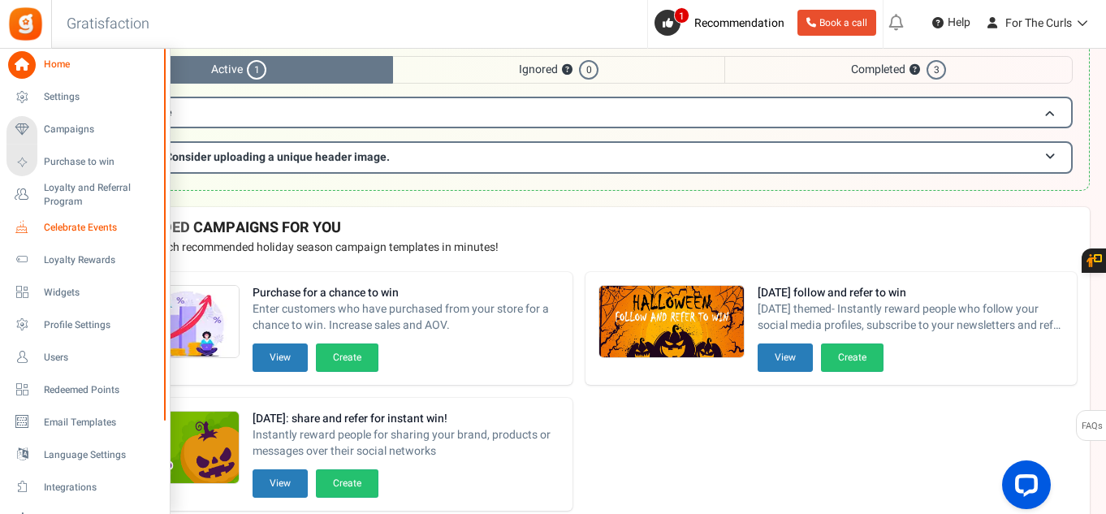
scroll to position [199, 0]
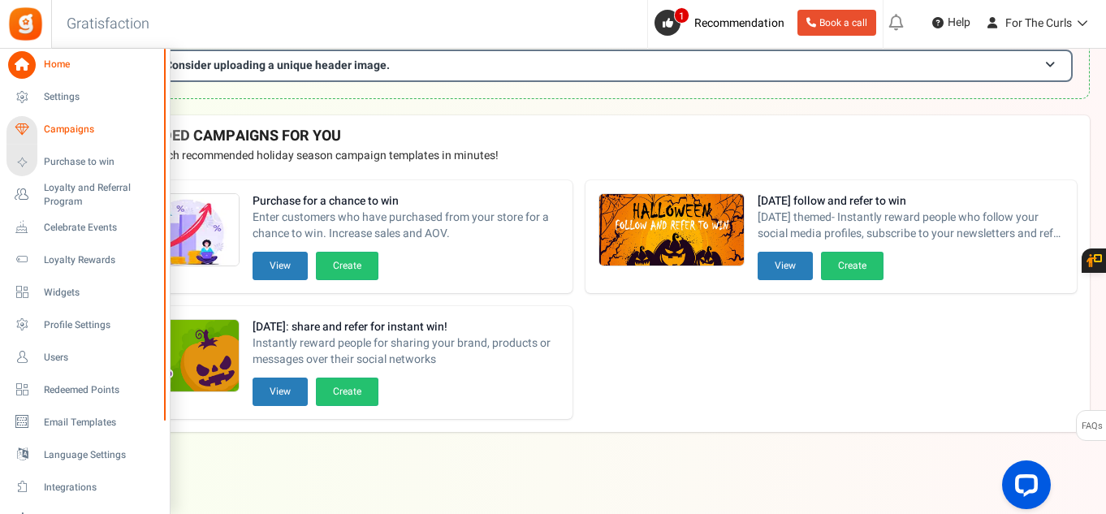
click at [82, 132] on span "Campaigns" at bounding box center [101, 130] width 114 height 14
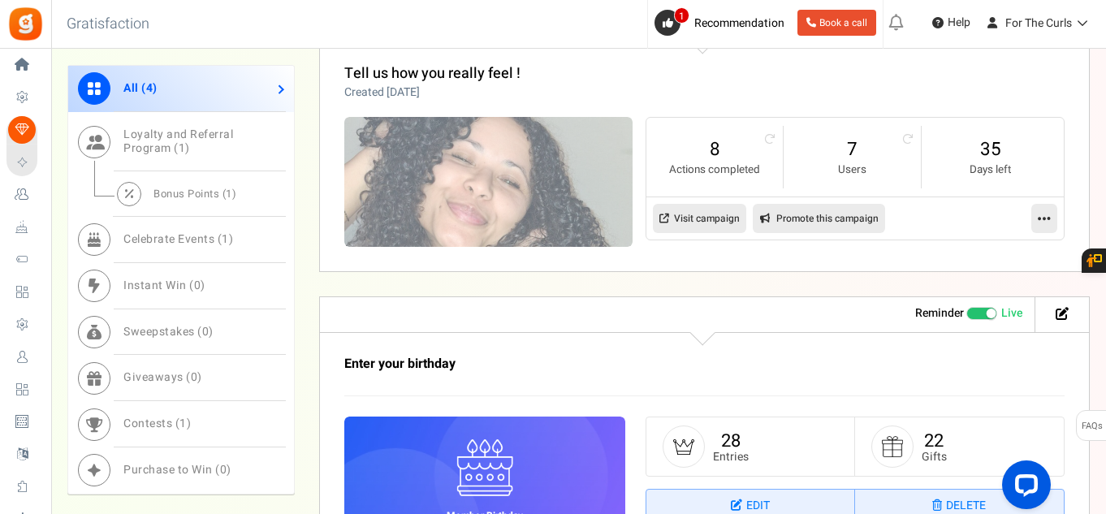
scroll to position [1056, 0]
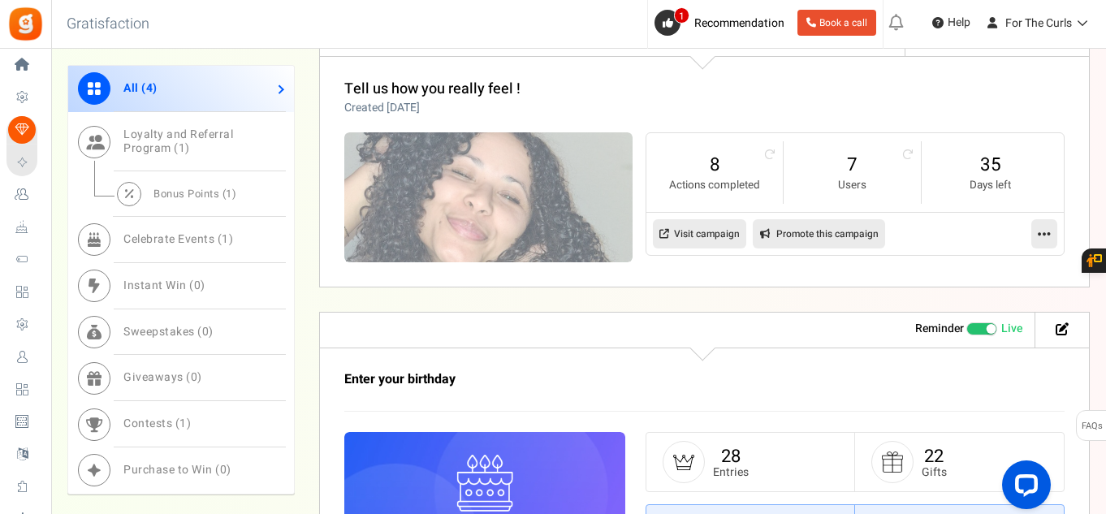
click at [679, 233] on link "Visit campaign" at bounding box center [699, 233] width 93 height 29
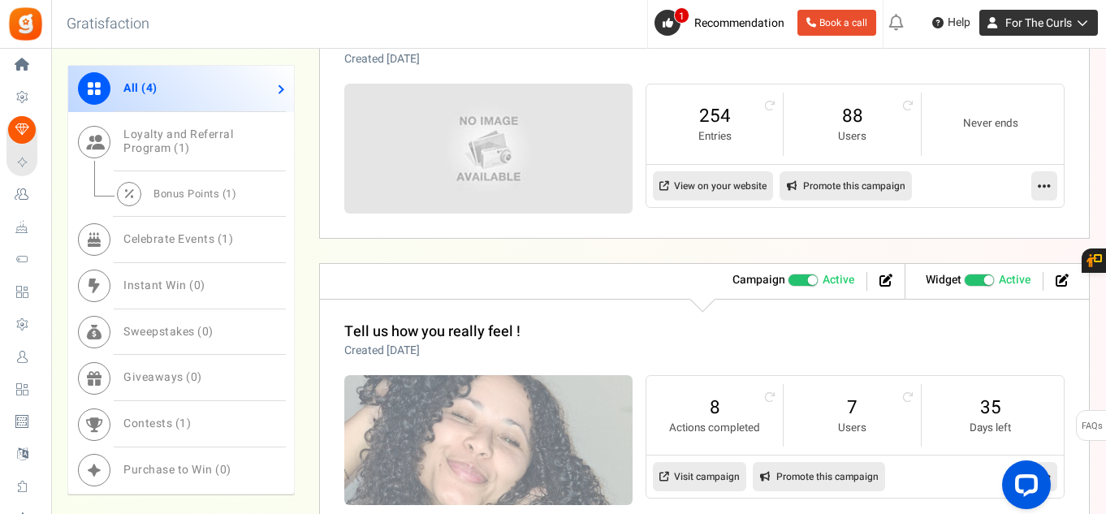
scroll to position [812, 0]
click at [1077, 25] on icon at bounding box center [1080, 22] width 16 height 11
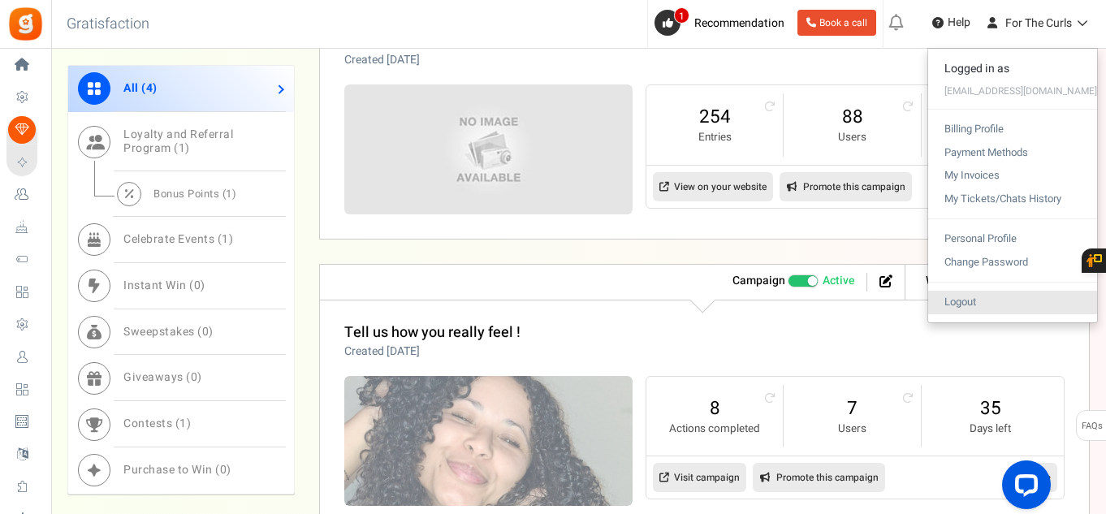
click at [988, 304] on link "Logout" at bounding box center [1013, 303] width 169 height 24
